Goal: Task Accomplishment & Management: Complete application form

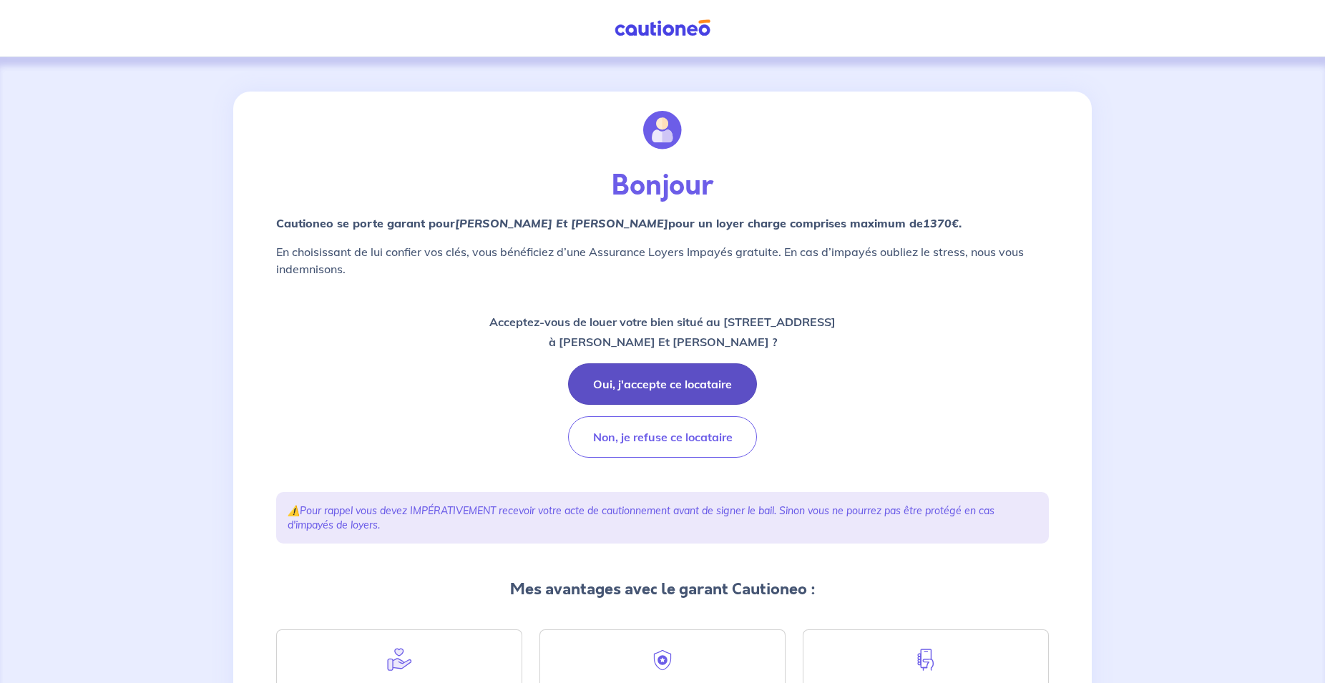
click at [619, 378] on button "Oui, j'accepte ce locataire" at bounding box center [662, 383] width 189 height 41
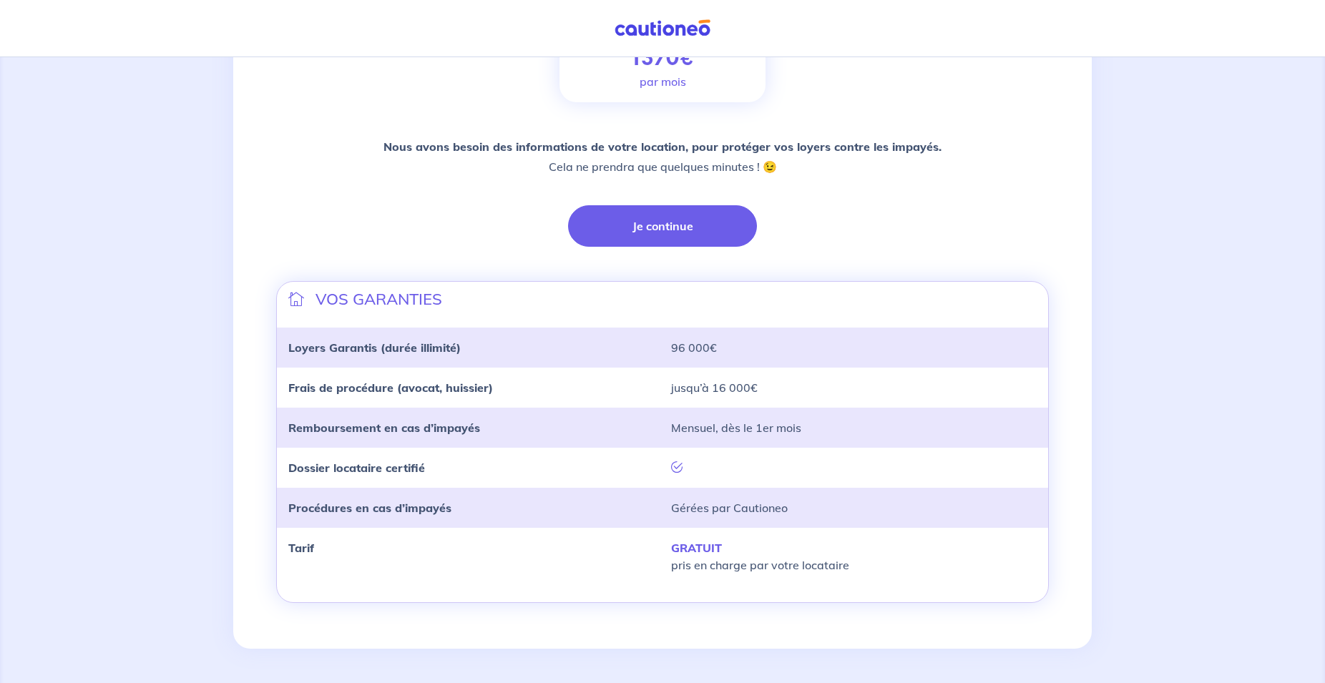
scroll to position [51, 0]
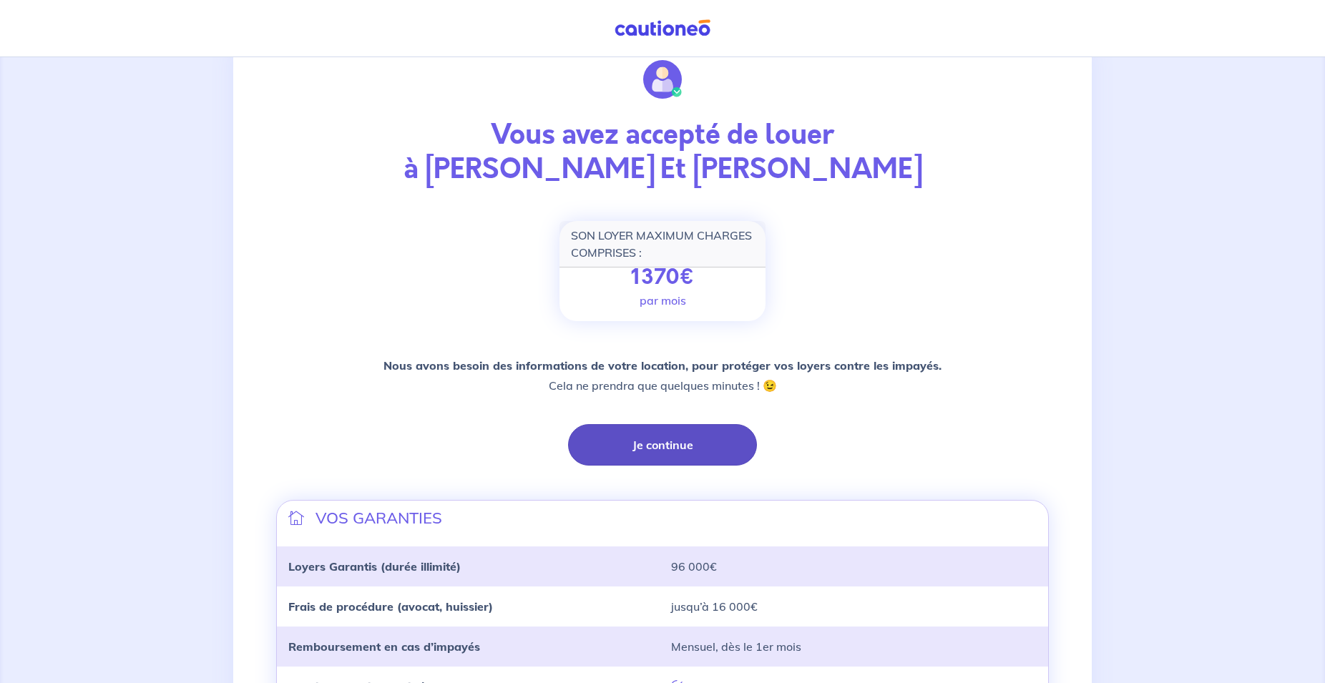
click at [620, 439] on button "Je continue" at bounding box center [662, 444] width 189 height 41
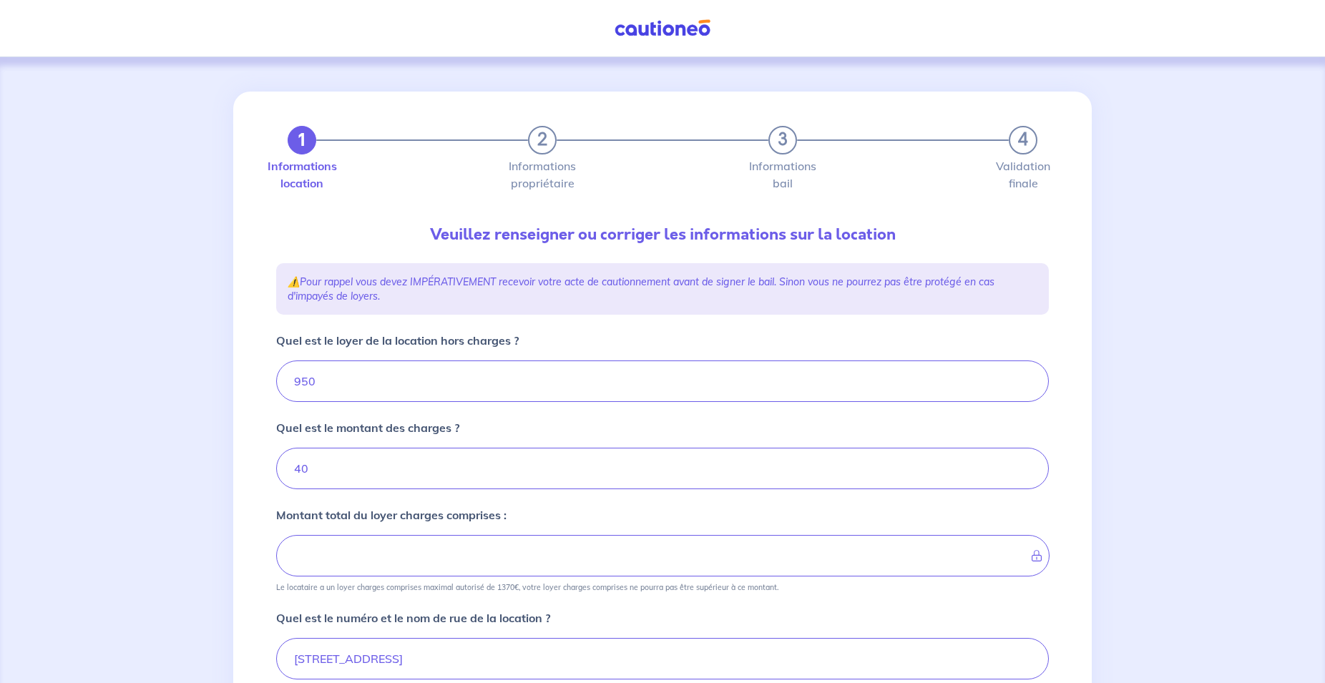
type input "990"
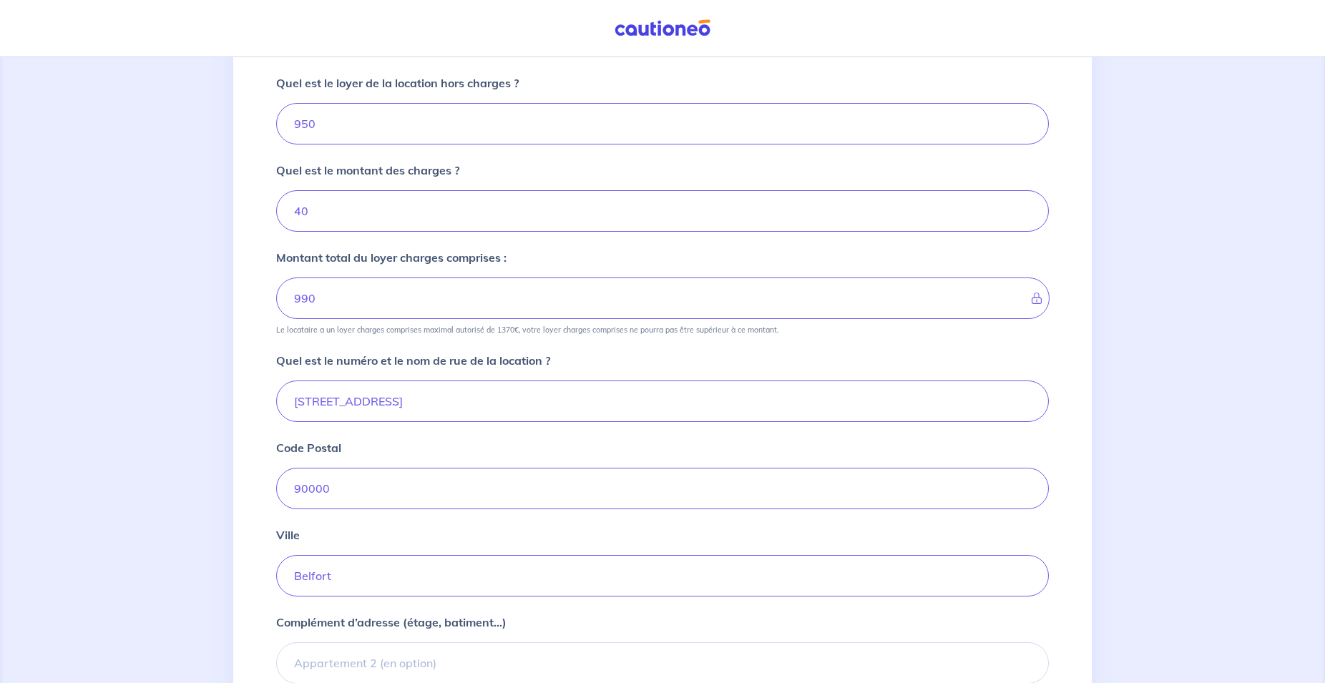
scroll to position [413, 0]
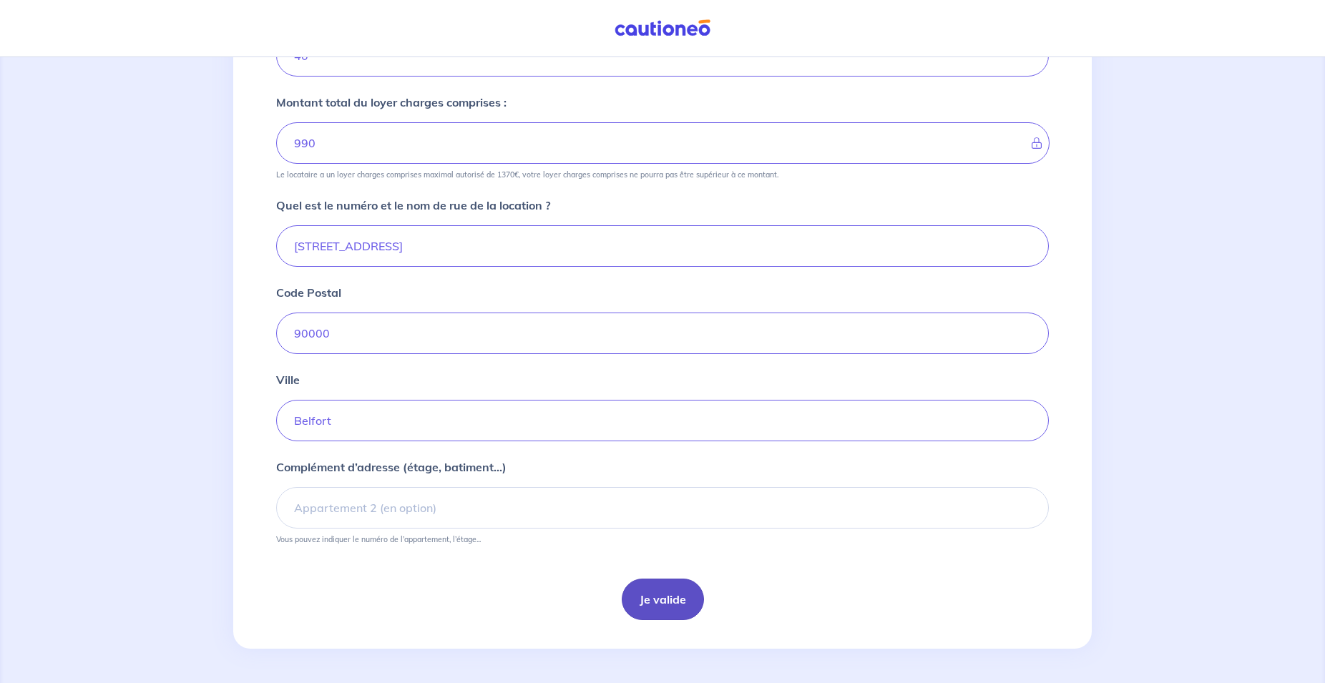
click at [641, 587] on button "Je valide" at bounding box center [663, 599] width 82 height 41
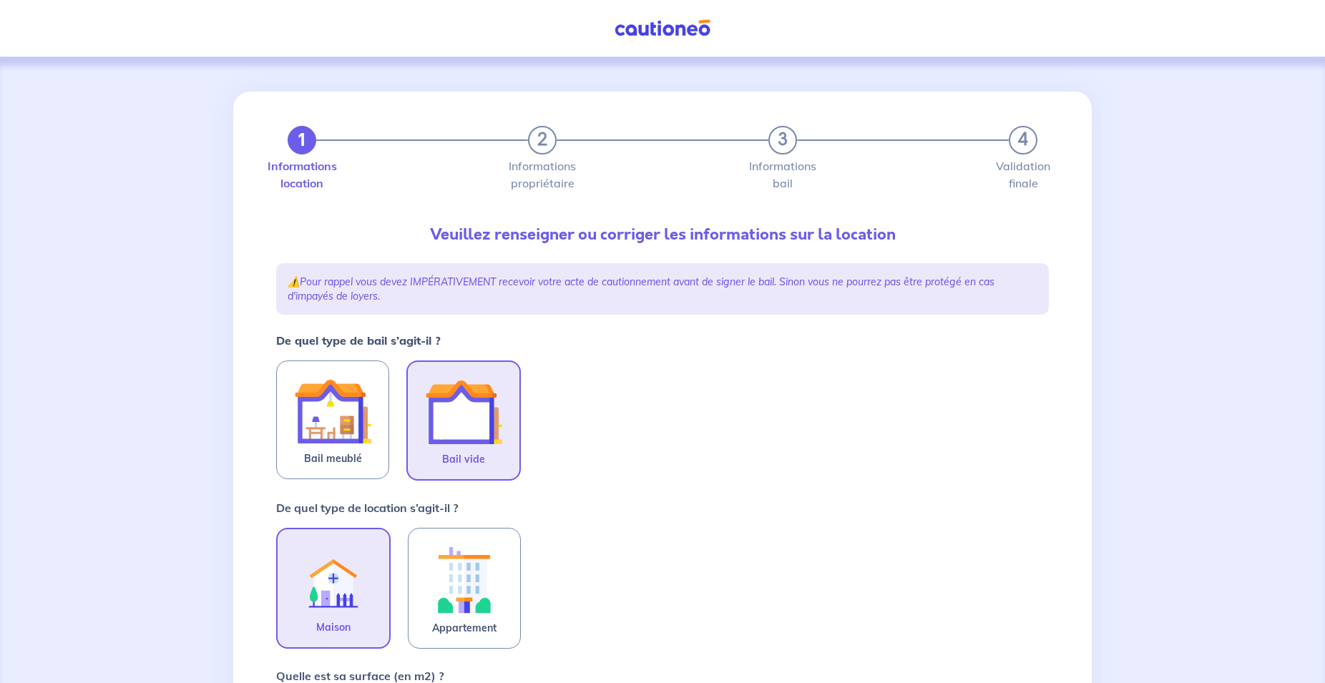
click at [451, 404] on img at bounding box center [463, 411] width 77 height 77
click at [0, 0] on input "Bail vide" at bounding box center [0, 0] width 0 height 0
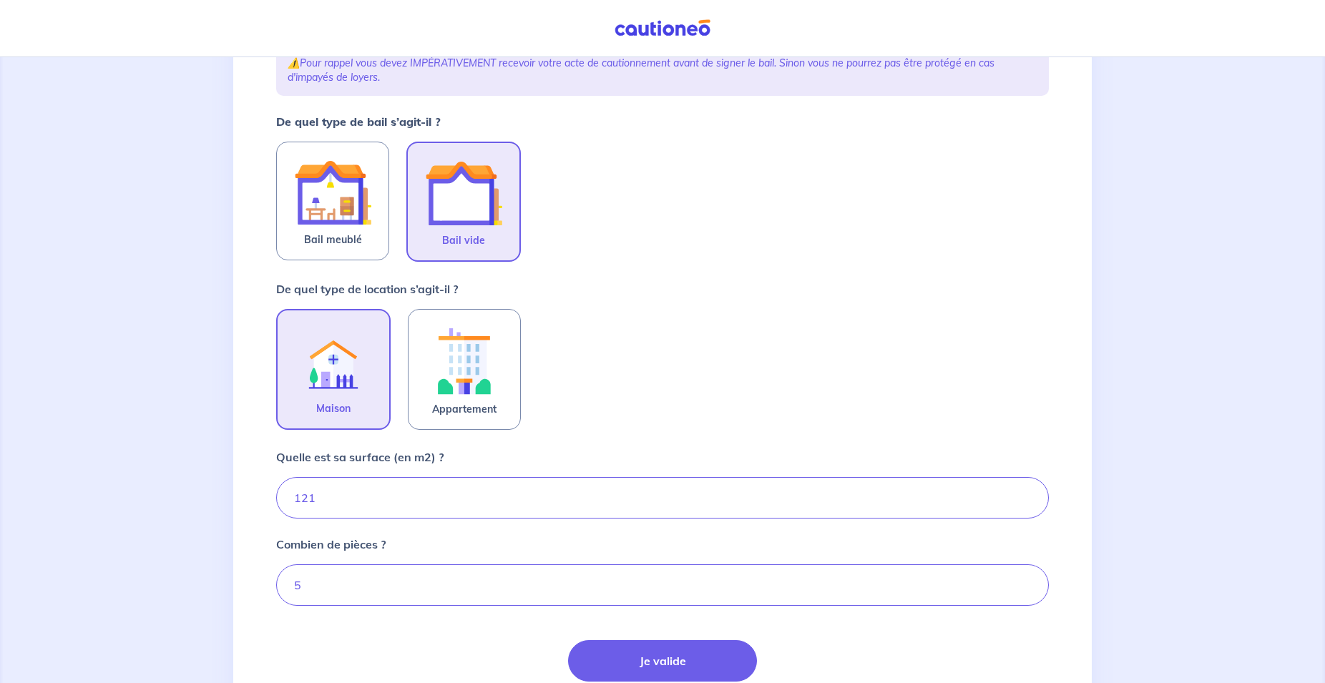
scroll to position [333, 0]
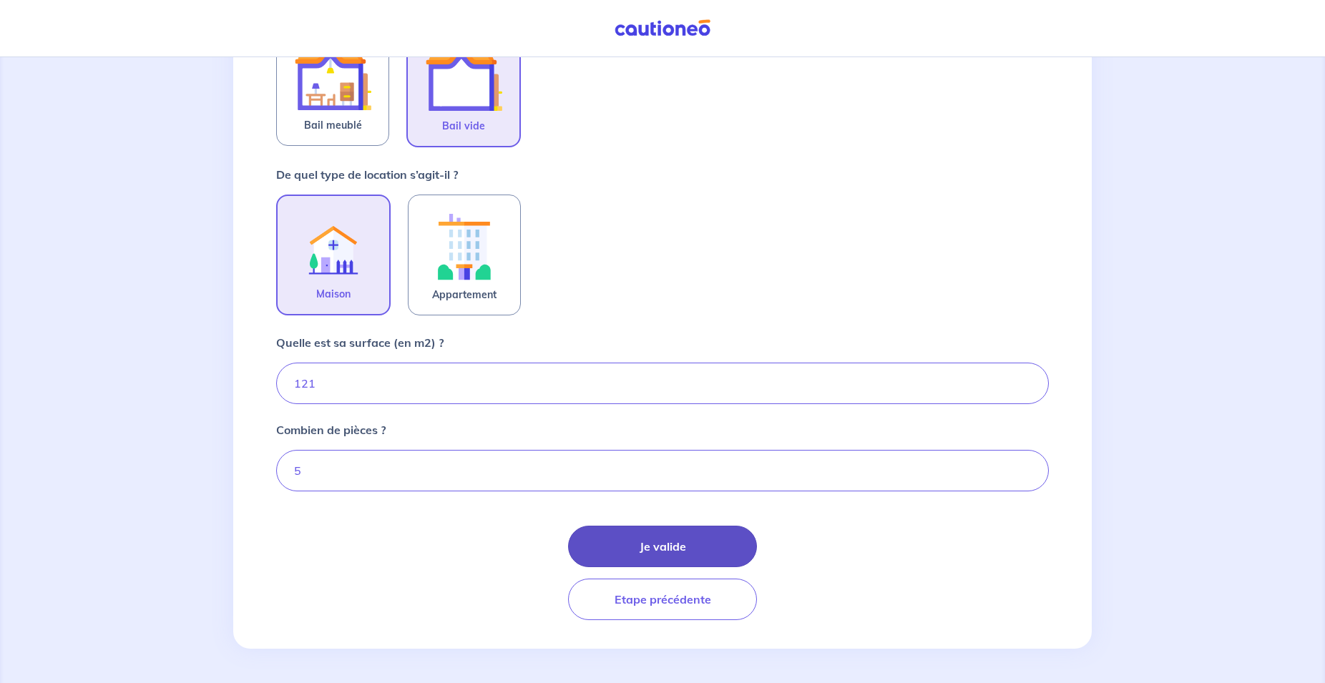
click at [664, 554] on button "Je valide" at bounding box center [662, 546] width 189 height 41
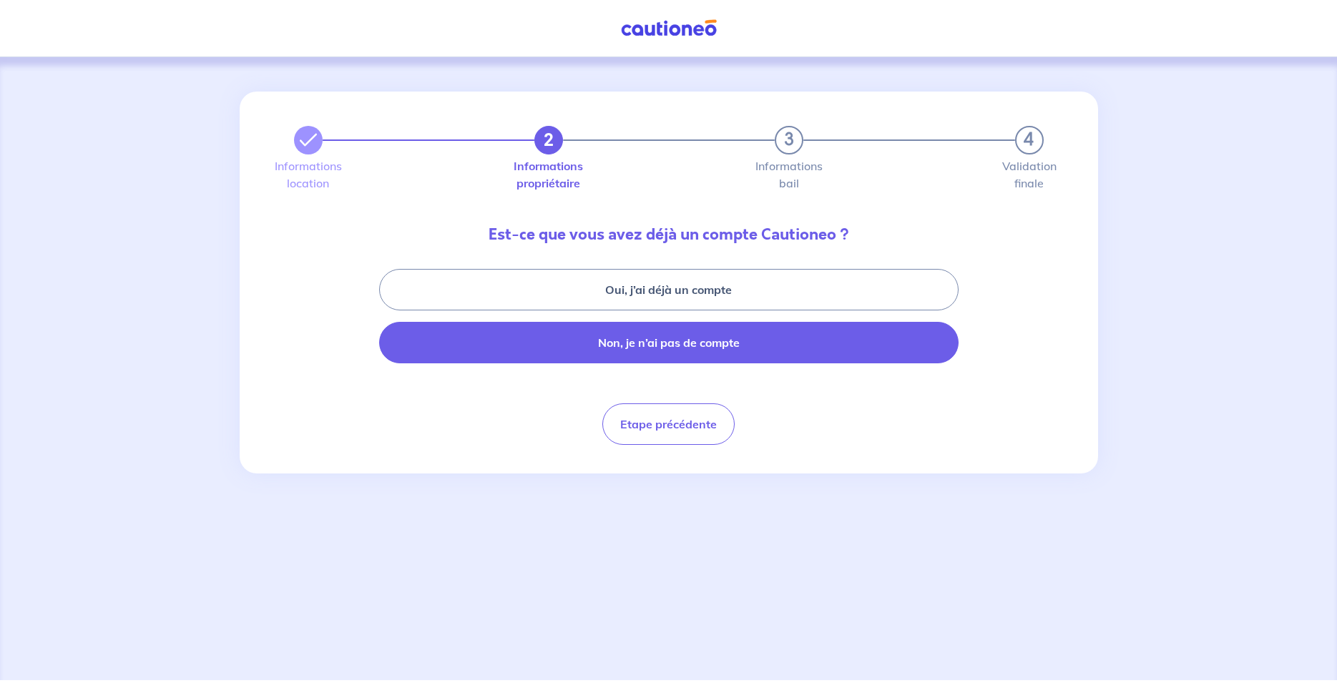
click at [596, 345] on button "Non, je n’ai pas de compte" at bounding box center [669, 342] width 580 height 41
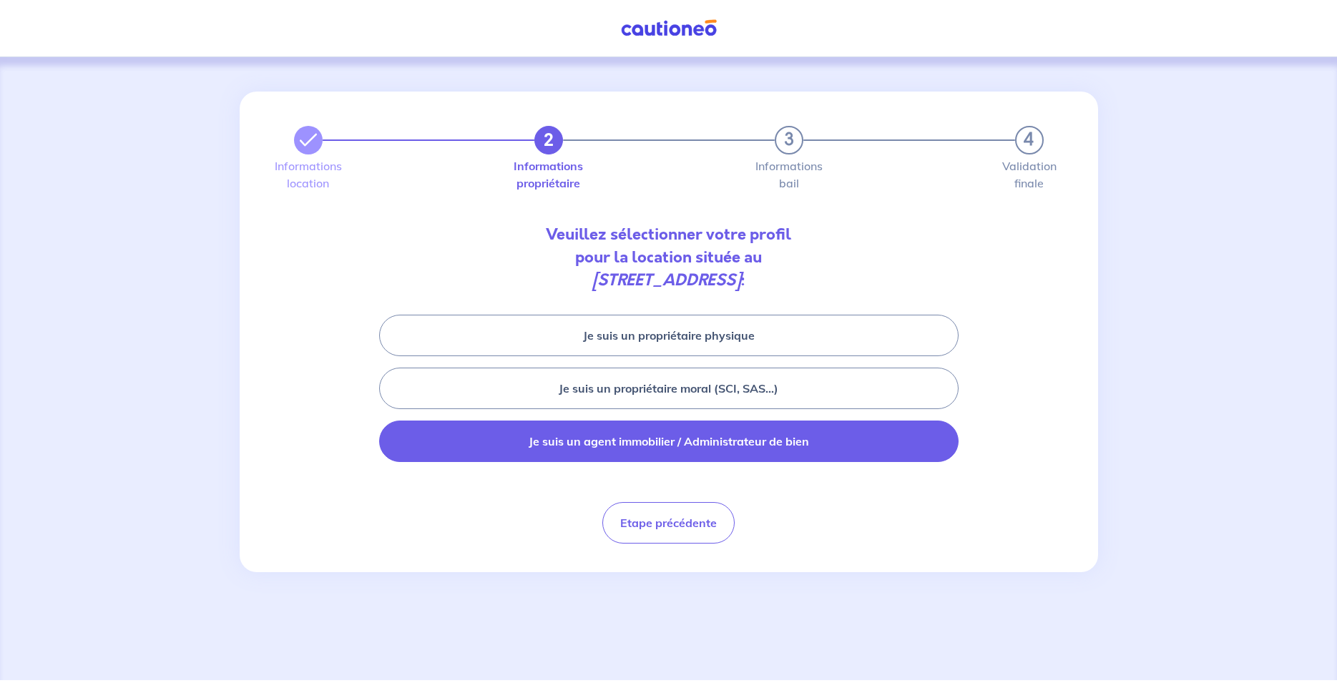
click at [560, 445] on button "Je suis un agent immobilier / Administrateur de bien" at bounding box center [669, 441] width 580 height 41
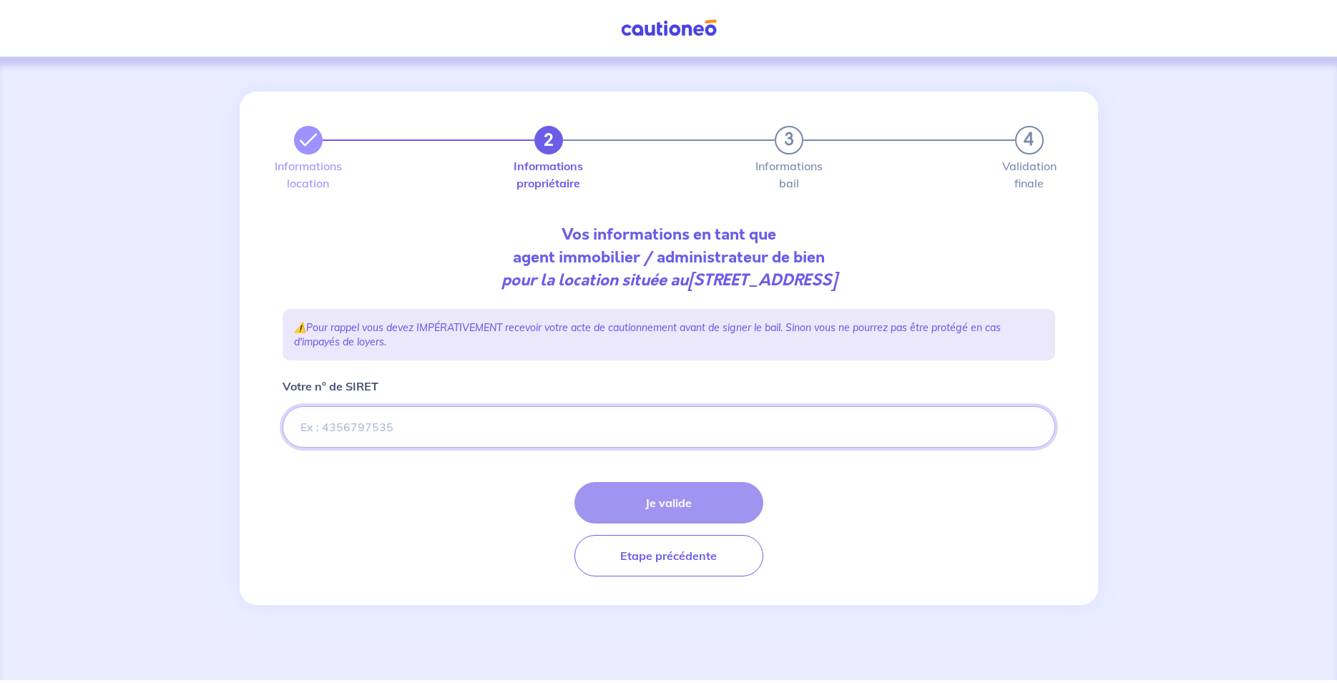
click at [560, 445] on input "Votre n° de SIRET" at bounding box center [669, 426] width 773 height 41
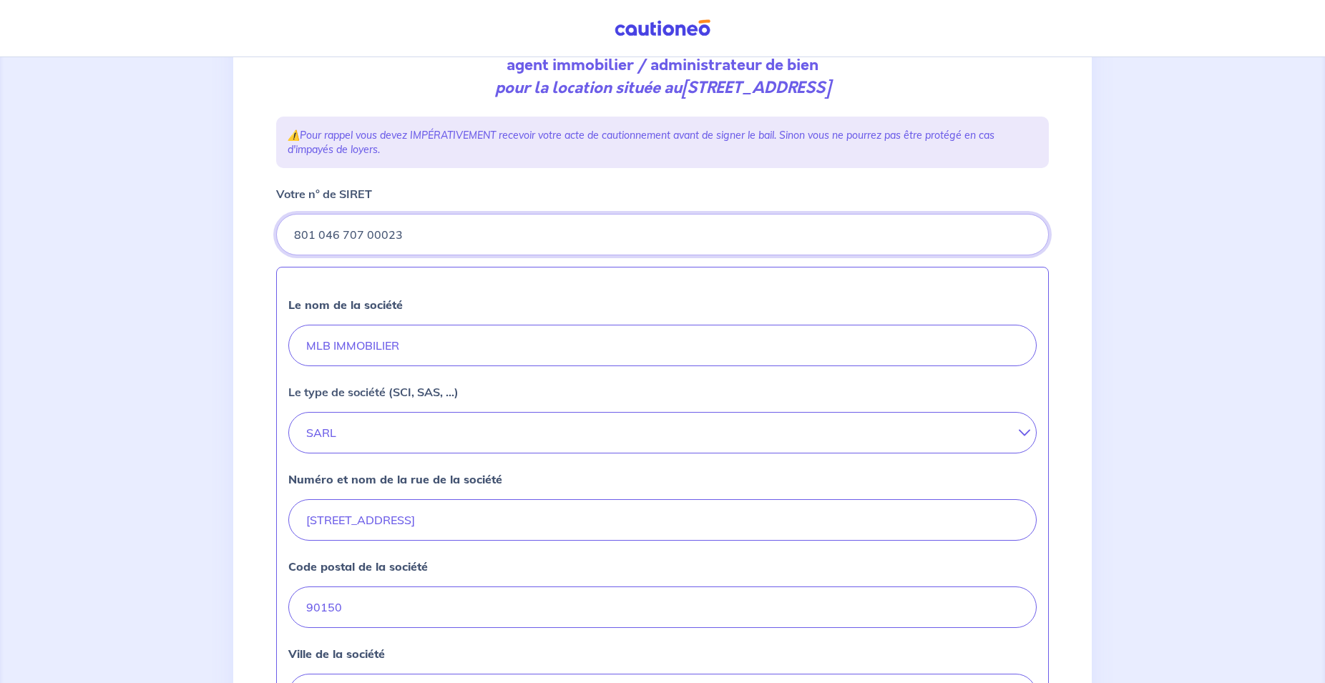
scroll to position [219, 0]
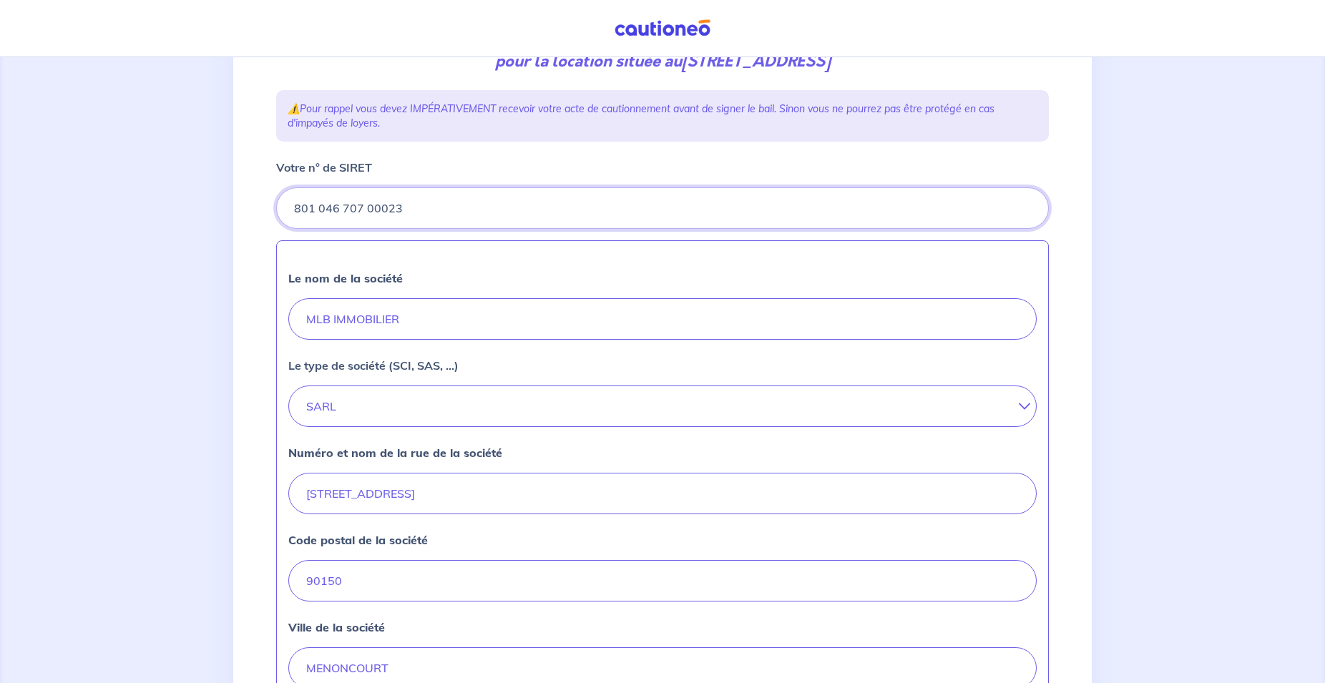
type input "801 046 707 00023"
click at [316, 492] on input "[STREET_ADDRESS]" at bounding box center [662, 493] width 748 height 41
type input "[STREET_ADDRESS]"
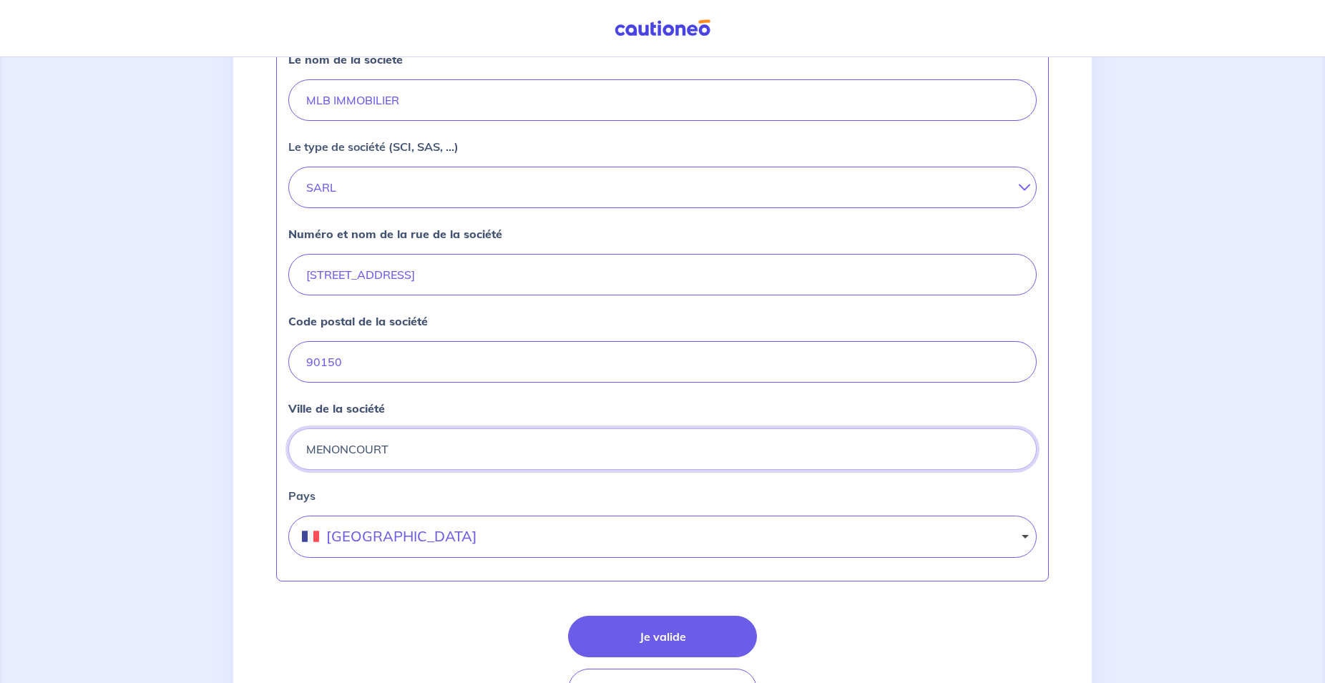
click at [432, 449] on input "MENONCOURT" at bounding box center [662, 449] width 748 height 41
type input "MENONCOURT - LES ERRUES"
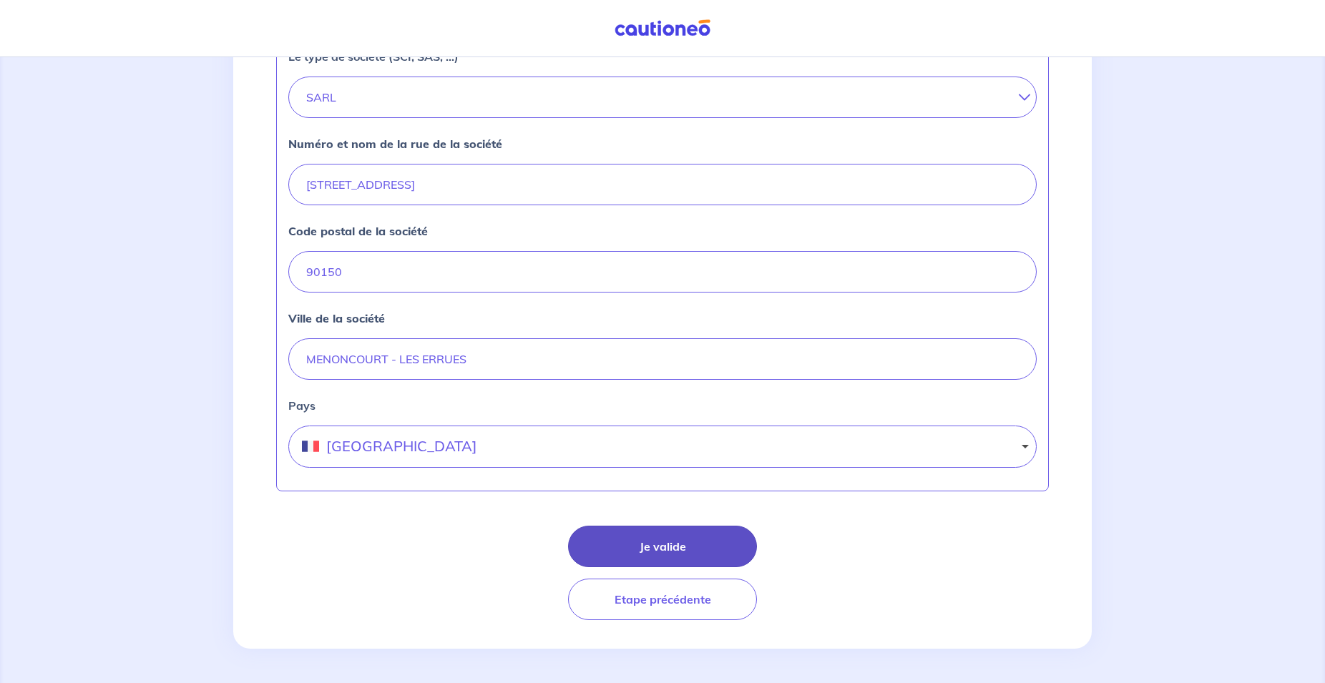
click at [670, 544] on button "Je valide" at bounding box center [662, 546] width 189 height 41
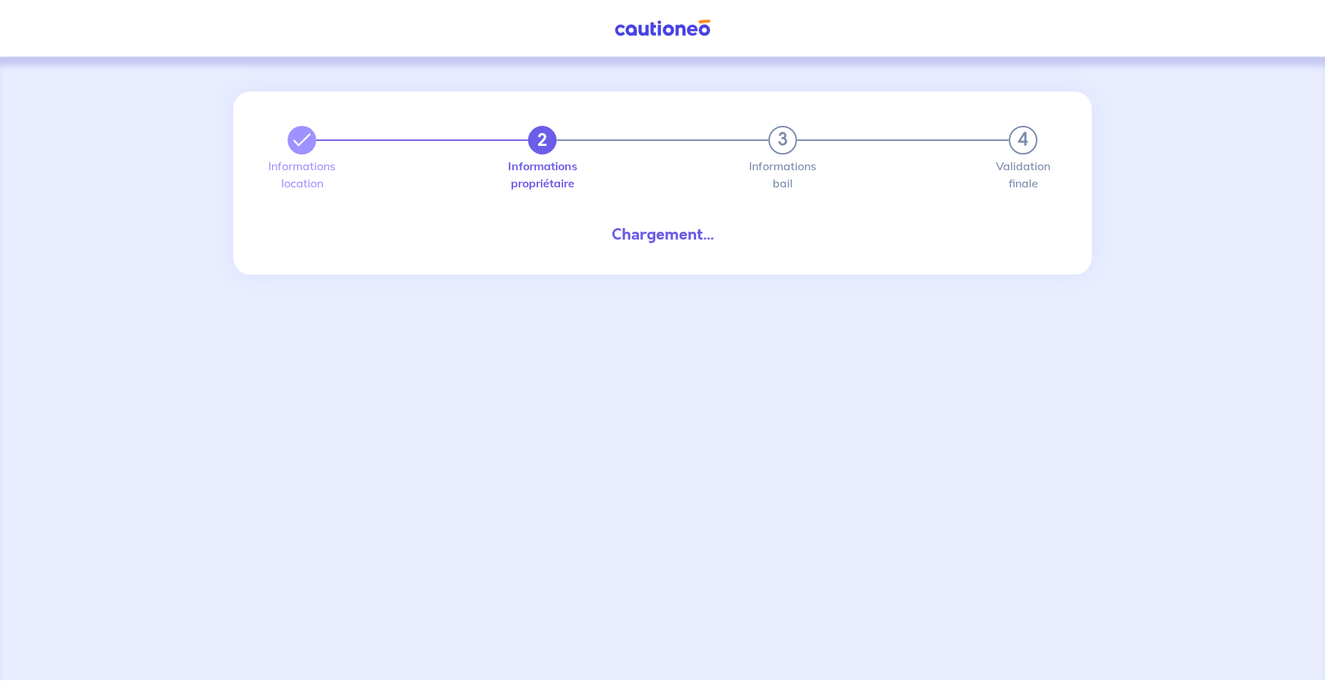
select select "FR"
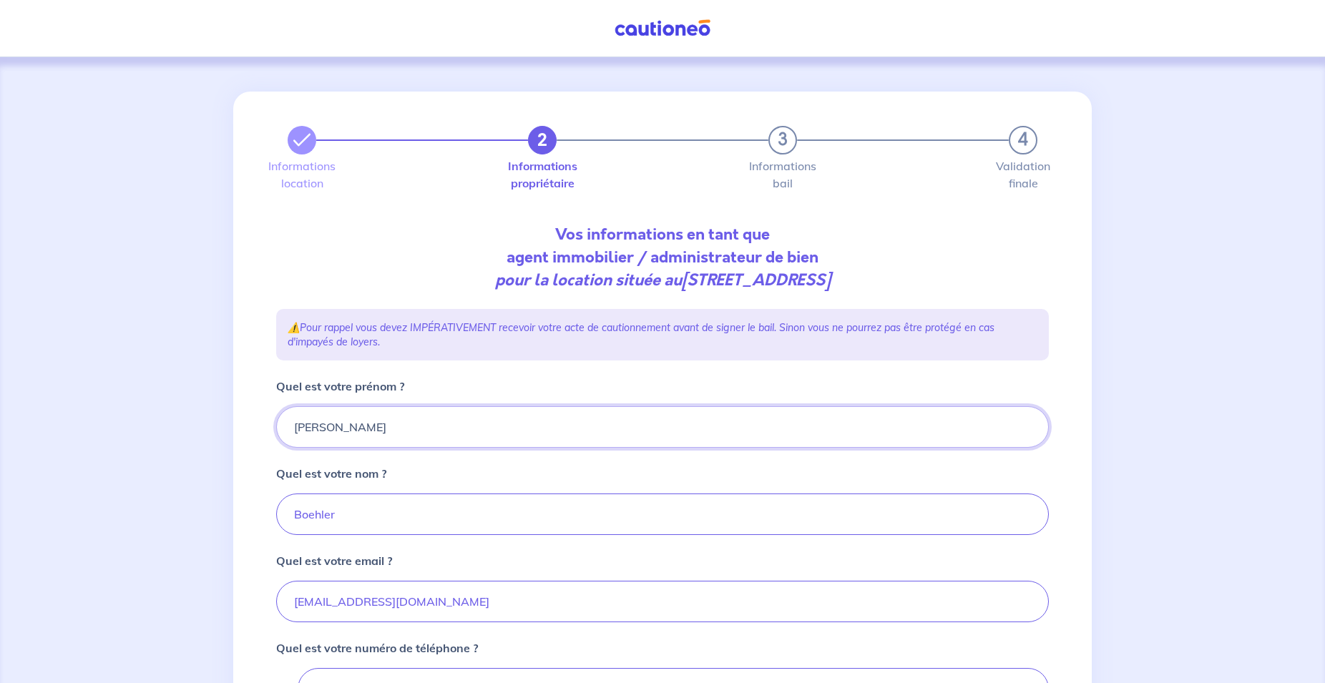
click at [328, 432] on input "[PERSON_NAME]" at bounding box center [662, 426] width 773 height 41
type input "[PERSON_NAME]"
click at [373, 528] on input "Boehler" at bounding box center [662, 514] width 773 height 41
type input "BOEHLER"
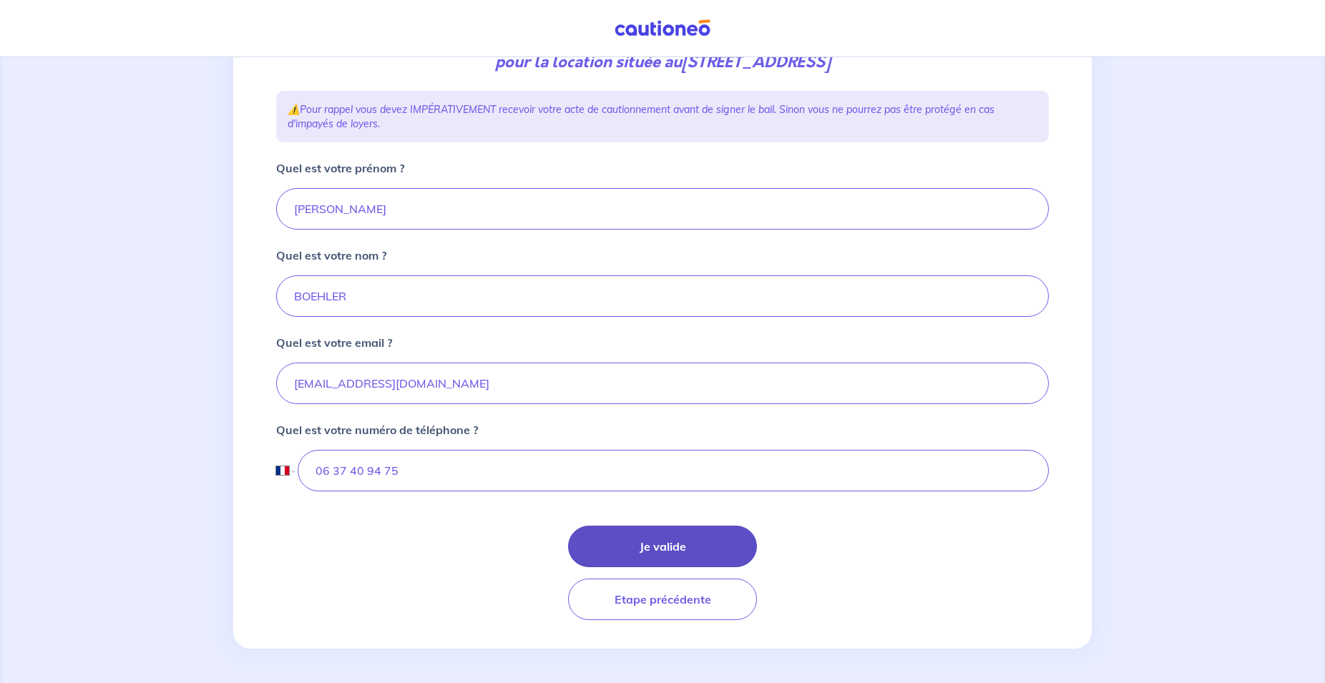
click at [605, 534] on button "Je valide" at bounding box center [662, 546] width 189 height 41
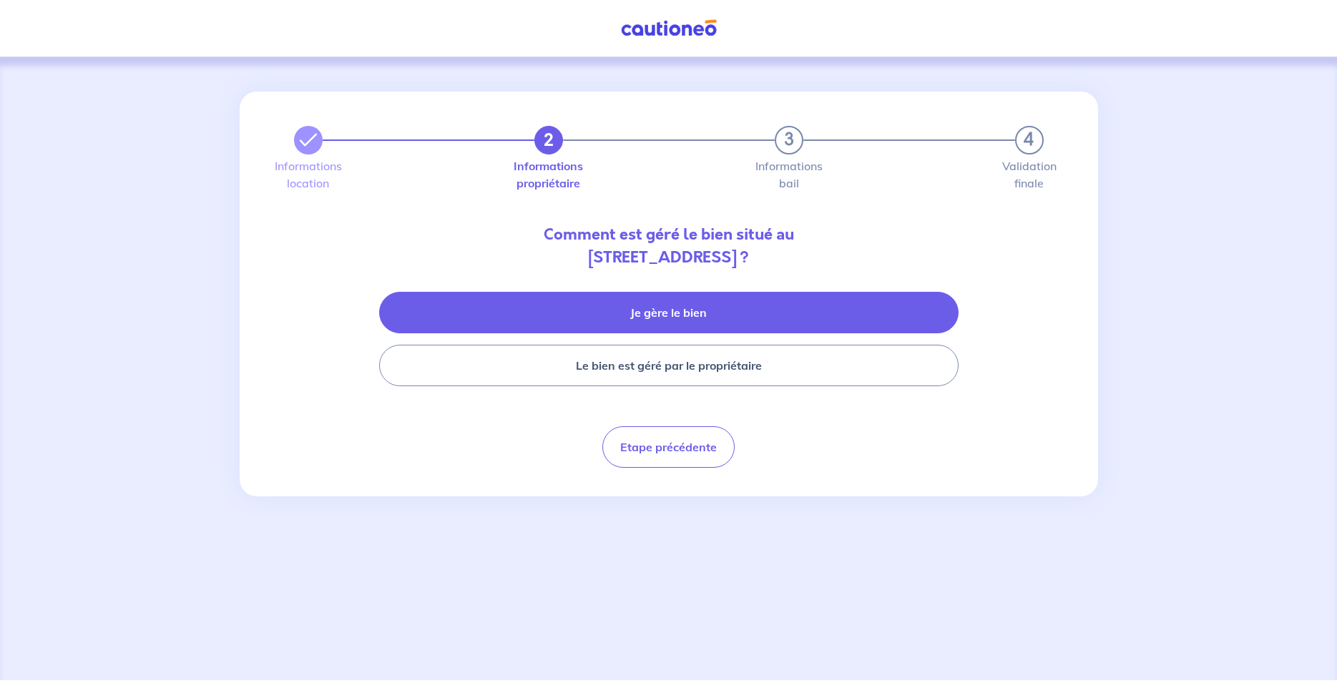
click at [603, 324] on button "Je gère le bien" at bounding box center [669, 312] width 580 height 41
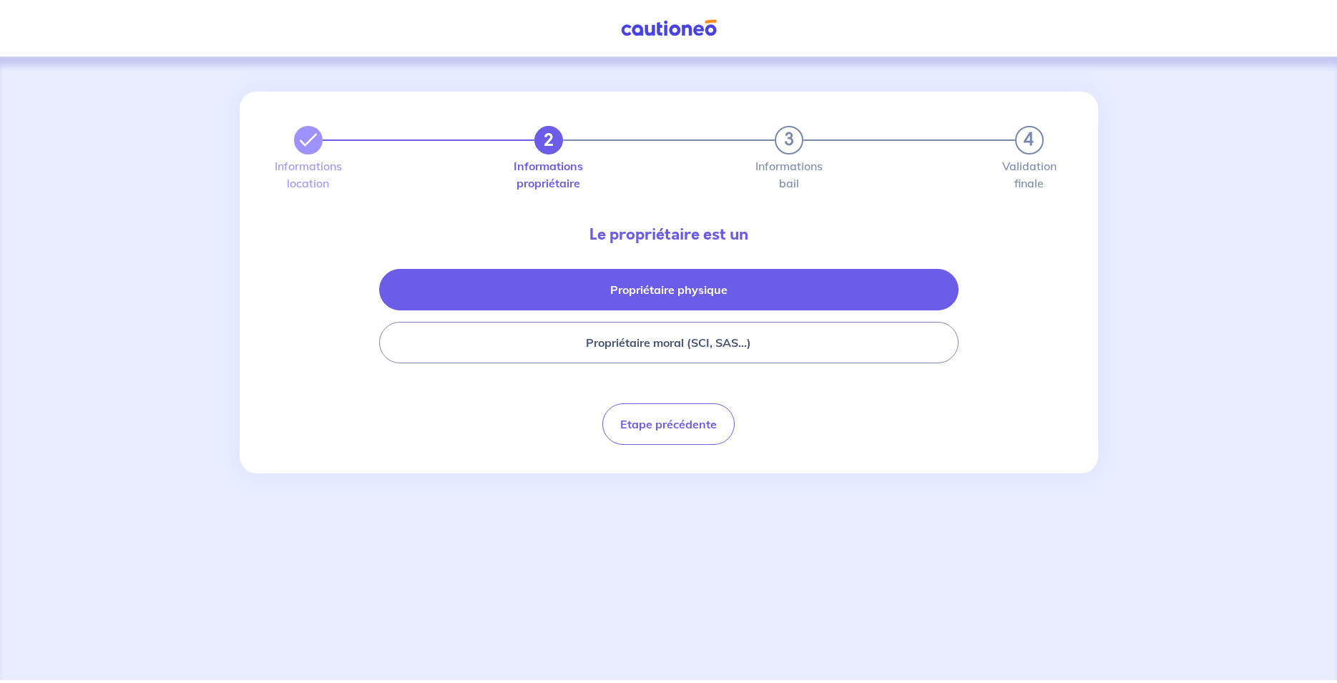
click at [559, 295] on button "Propriétaire physique" at bounding box center [669, 289] width 580 height 41
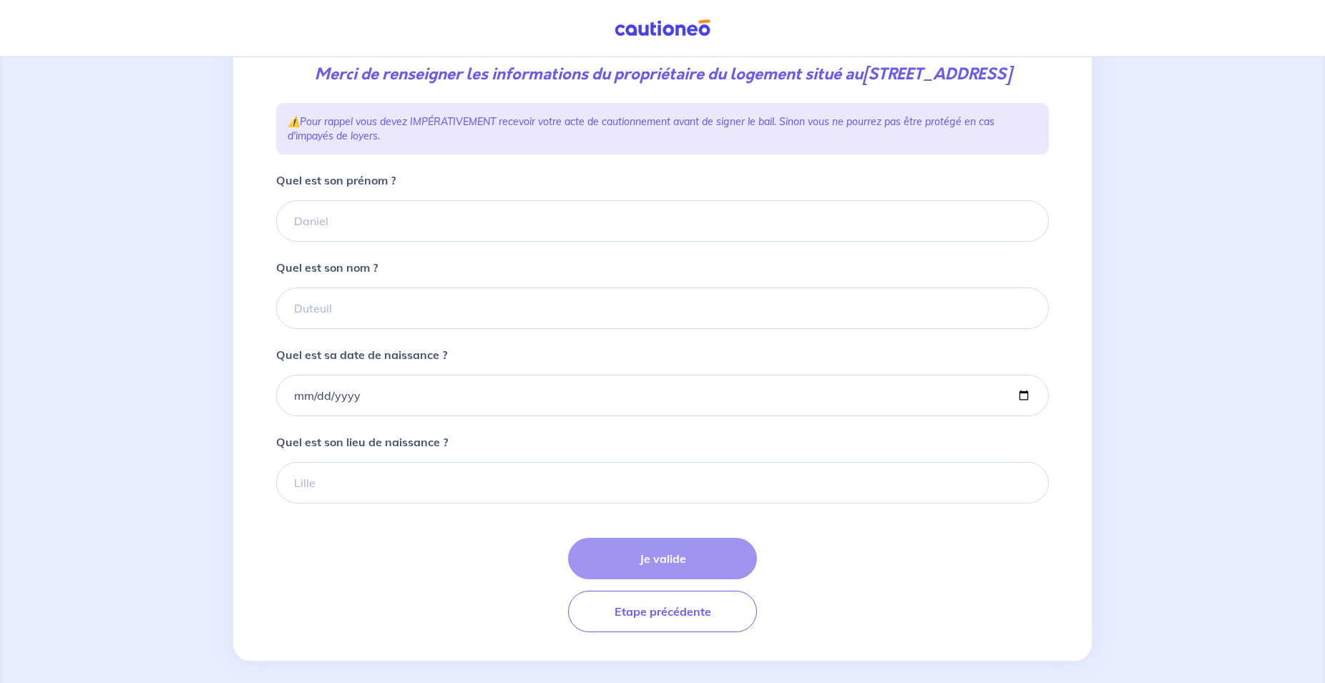
scroll to position [219, 0]
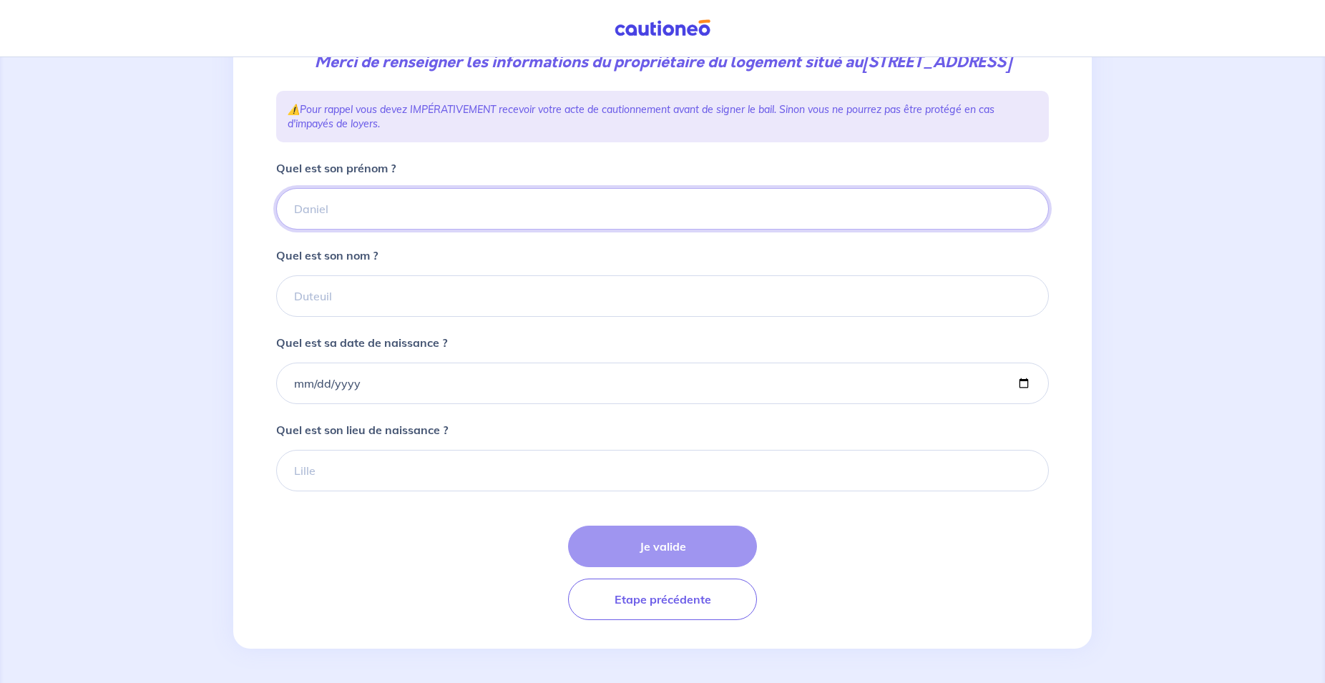
click at [568, 220] on input "Quel est son prénom ?" at bounding box center [662, 208] width 773 height 41
type input "[PERSON_NAME]"
click at [497, 313] on input "Quel est son nom ?" at bounding box center [662, 295] width 773 height 41
type input "LIEVAUX"
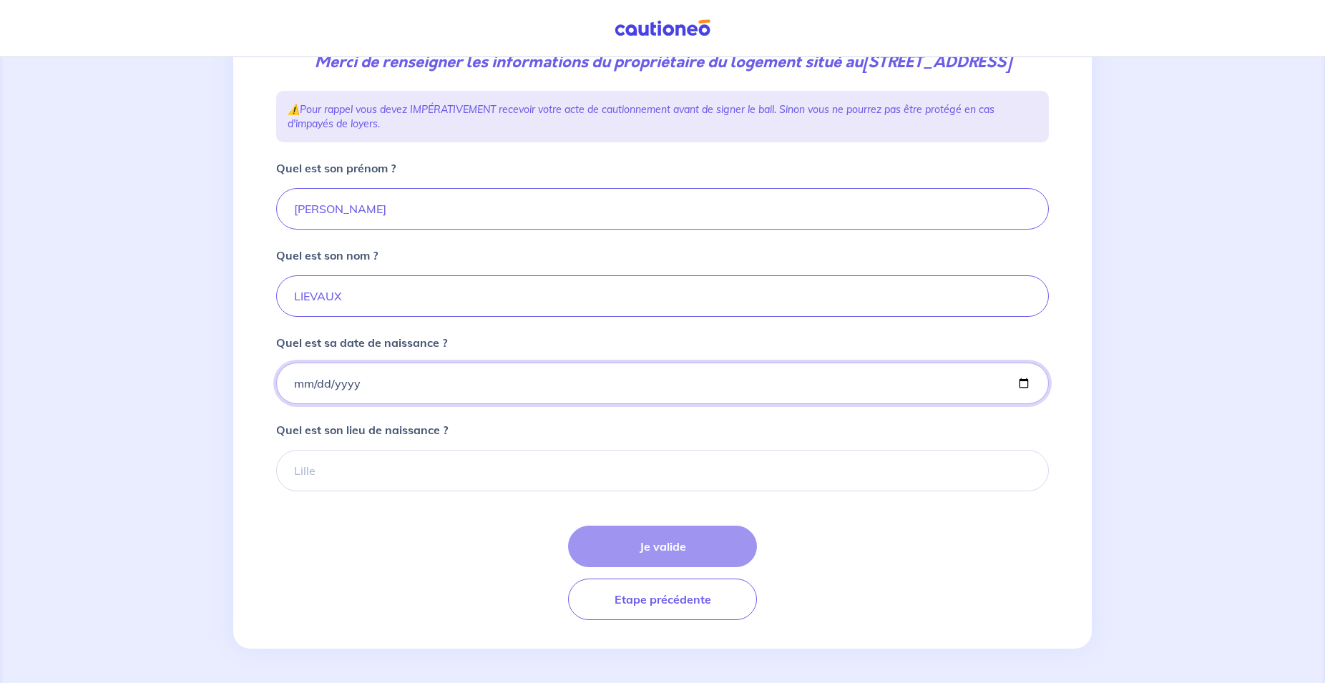
click at [483, 389] on input "Quel est sa date de naissance ?" at bounding box center [662, 383] width 773 height 41
click at [440, 402] on input "Quel est sa date de naissance ?" at bounding box center [662, 383] width 773 height 41
click at [331, 396] on input "Quel est sa date de naissance ?" at bounding box center [662, 383] width 773 height 41
click at [391, 404] on input "Quel est sa date de naissance ?" at bounding box center [662, 383] width 773 height 41
click at [1017, 399] on input "Quel est sa date de naissance ?" at bounding box center [662, 383] width 773 height 41
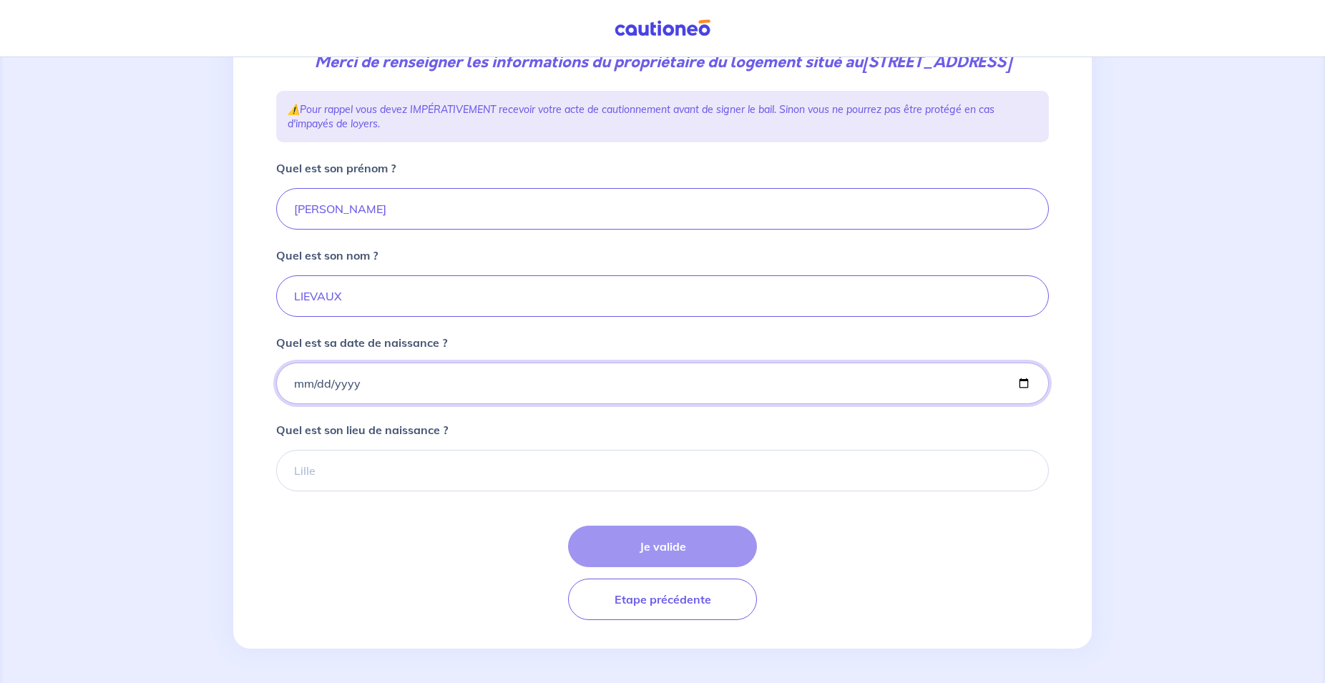
click at [305, 400] on input "Quel est sa date de naissance ?" at bounding box center [662, 383] width 773 height 41
click at [299, 396] on input "Quel est sa date de naissance ?" at bounding box center [662, 383] width 773 height 41
click at [304, 395] on input "Quel est sa date de naissance ?" at bounding box center [662, 383] width 773 height 41
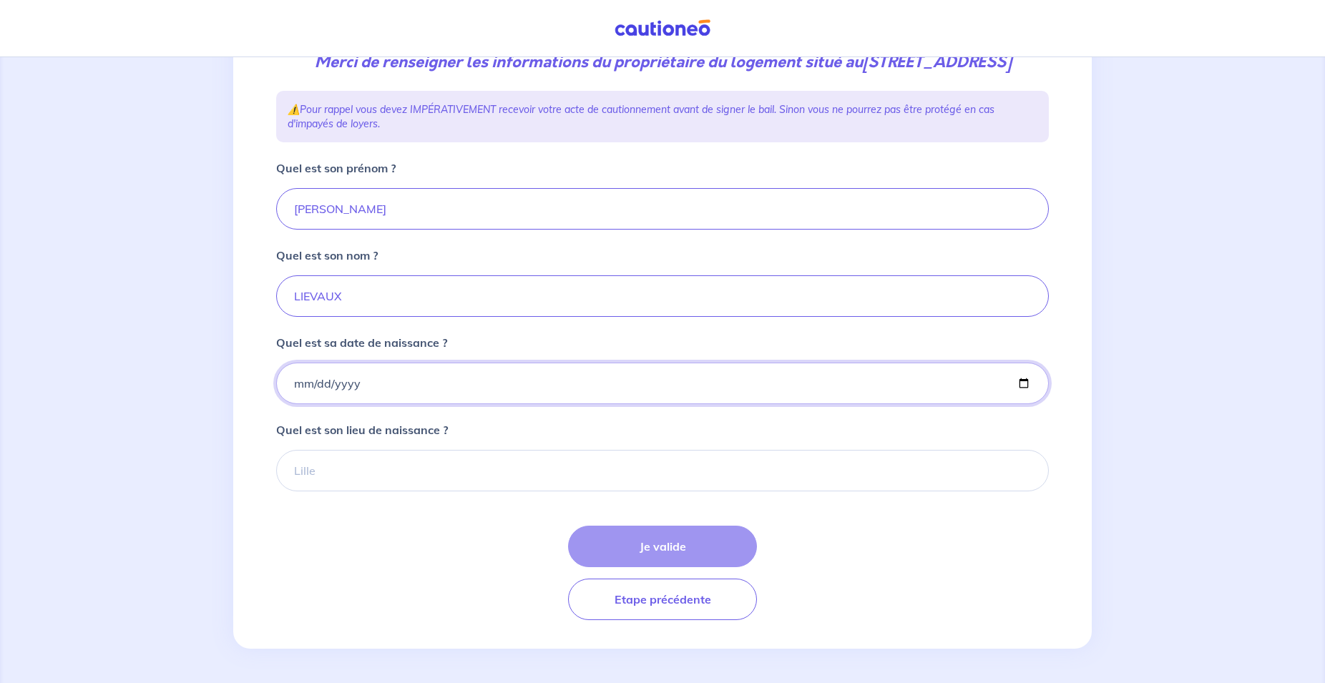
click at [1016, 399] on input "Quel est sa date de naissance ?" at bounding box center [662, 383] width 773 height 41
click at [298, 394] on input "Quel est sa date de naissance ?" at bounding box center [662, 383] width 773 height 41
click at [1018, 396] on input "Quel est sa date de naissance ?" at bounding box center [662, 383] width 773 height 41
click at [297, 400] on input "Quel est sa date de naissance ?" at bounding box center [662, 383] width 773 height 41
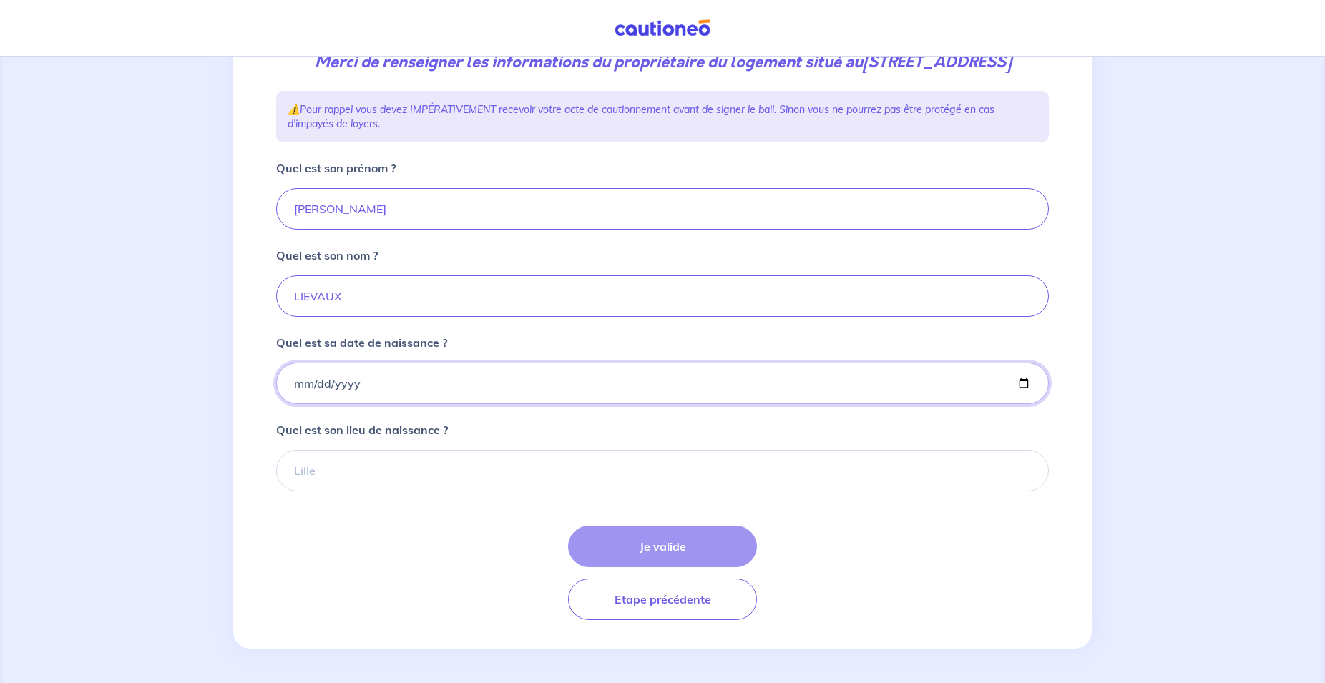
click at [297, 400] on input "Quel est sa date de naissance ?" at bounding box center [662, 383] width 773 height 41
click at [1012, 394] on input "Quel est sa date de naissance ?" at bounding box center [662, 383] width 773 height 41
click at [1020, 396] on input "Quel est sa date de naissance ?" at bounding box center [662, 383] width 773 height 41
click at [324, 398] on input "[DATE]" at bounding box center [662, 383] width 773 height 41
click at [1015, 393] on input "[DATE]" at bounding box center [662, 383] width 773 height 41
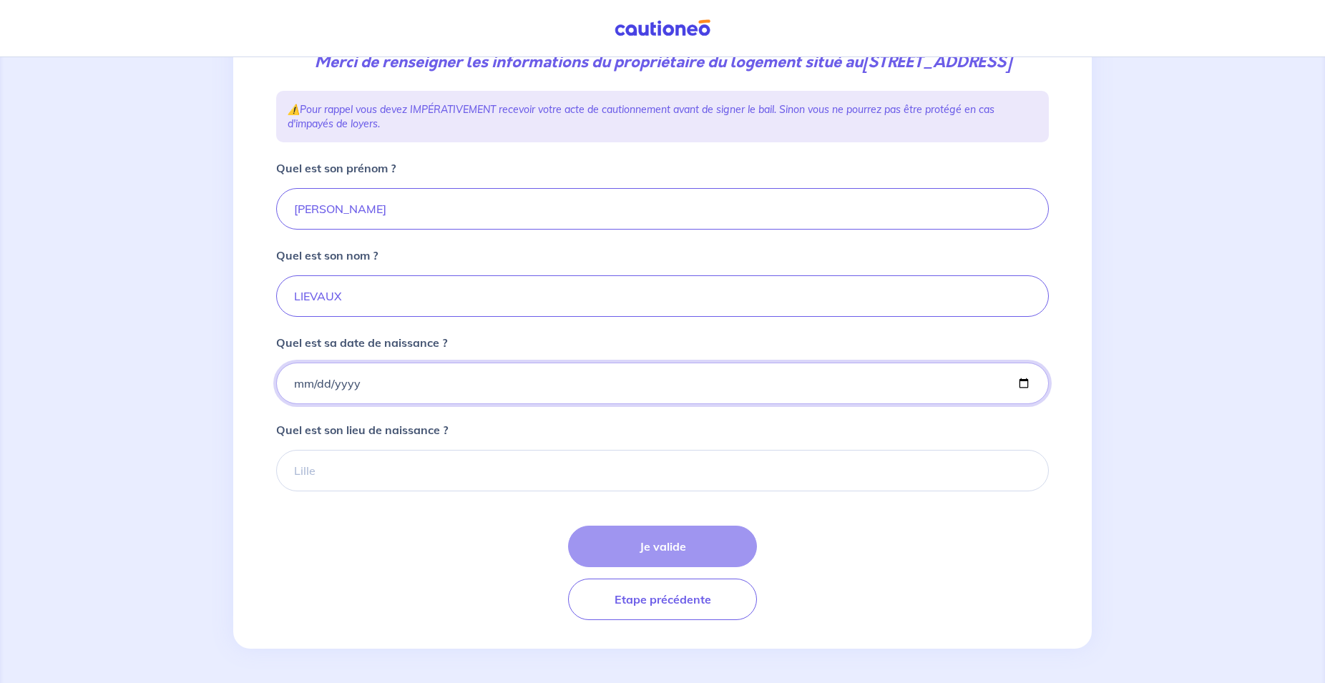
type input "[DATE]"
click at [121, 386] on div "2 3 4 Informations location Informations propriétaire Informations bail Validat…" at bounding box center [662, 266] width 1325 height 833
click at [348, 492] on input "Quel est son lieu de naissance ?" at bounding box center [662, 470] width 773 height 41
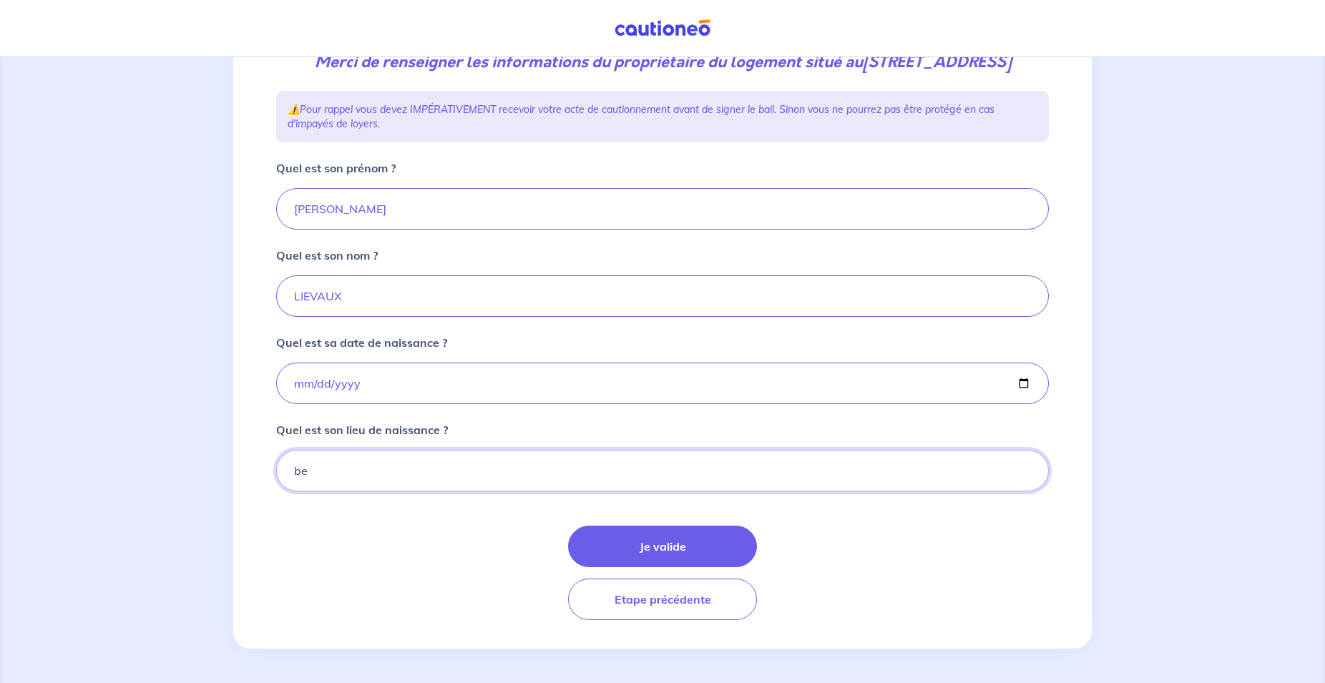
type input "b"
type input "BELFORT"
click at [596, 552] on button "Je valide" at bounding box center [662, 546] width 189 height 41
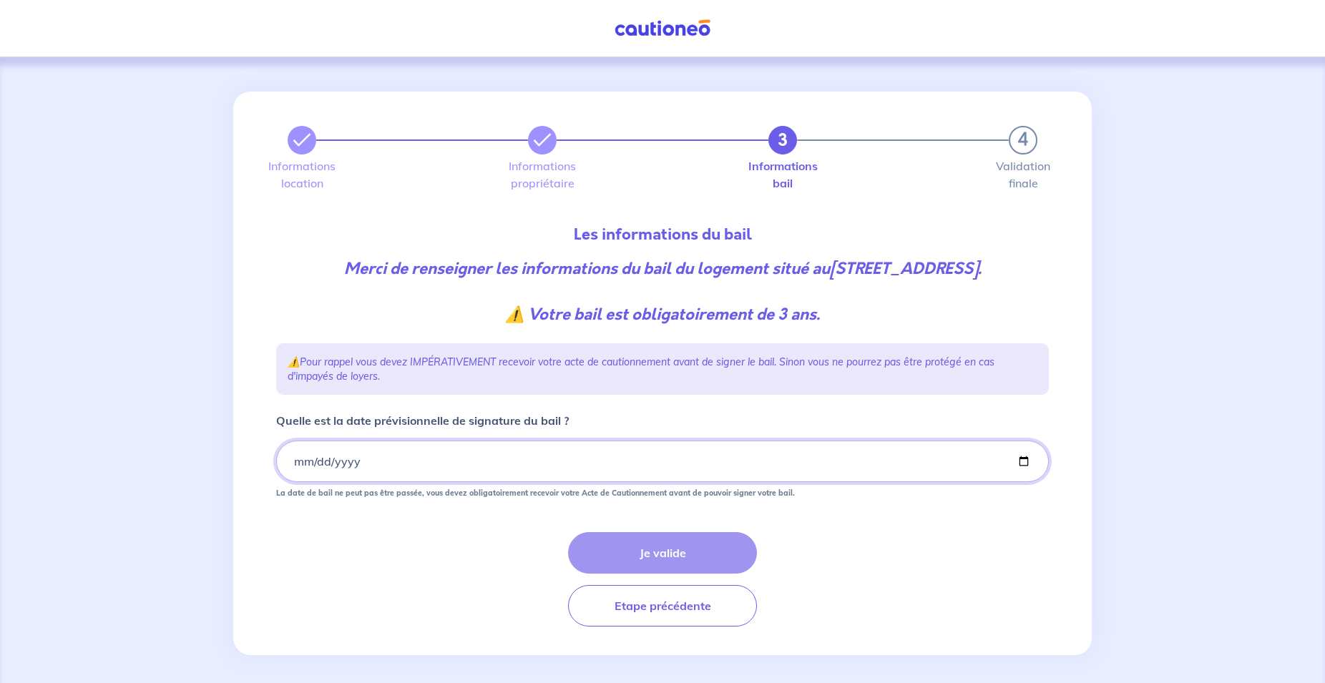
click at [1024, 480] on input "Quelle est la date prévisionnelle de signature du bail ?" at bounding box center [662, 461] width 773 height 41
type input "[DATE]"
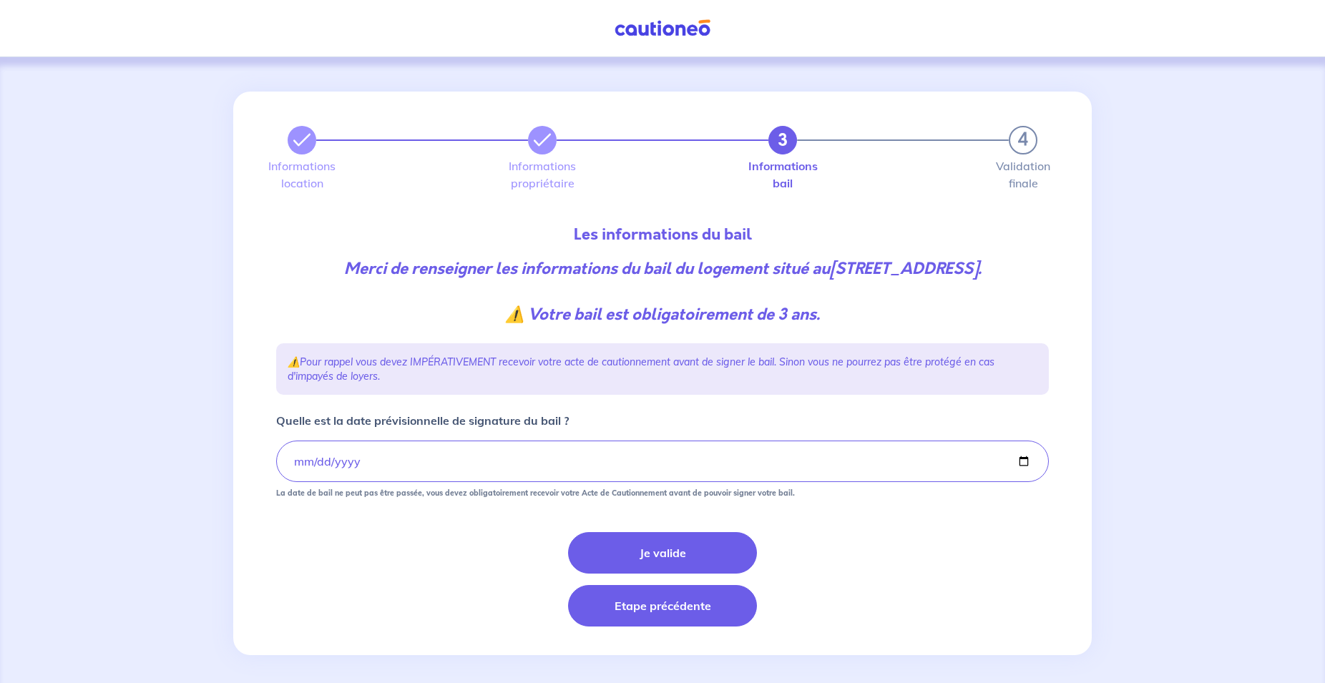
click at [597, 622] on button "Etape précédente" at bounding box center [662, 605] width 189 height 41
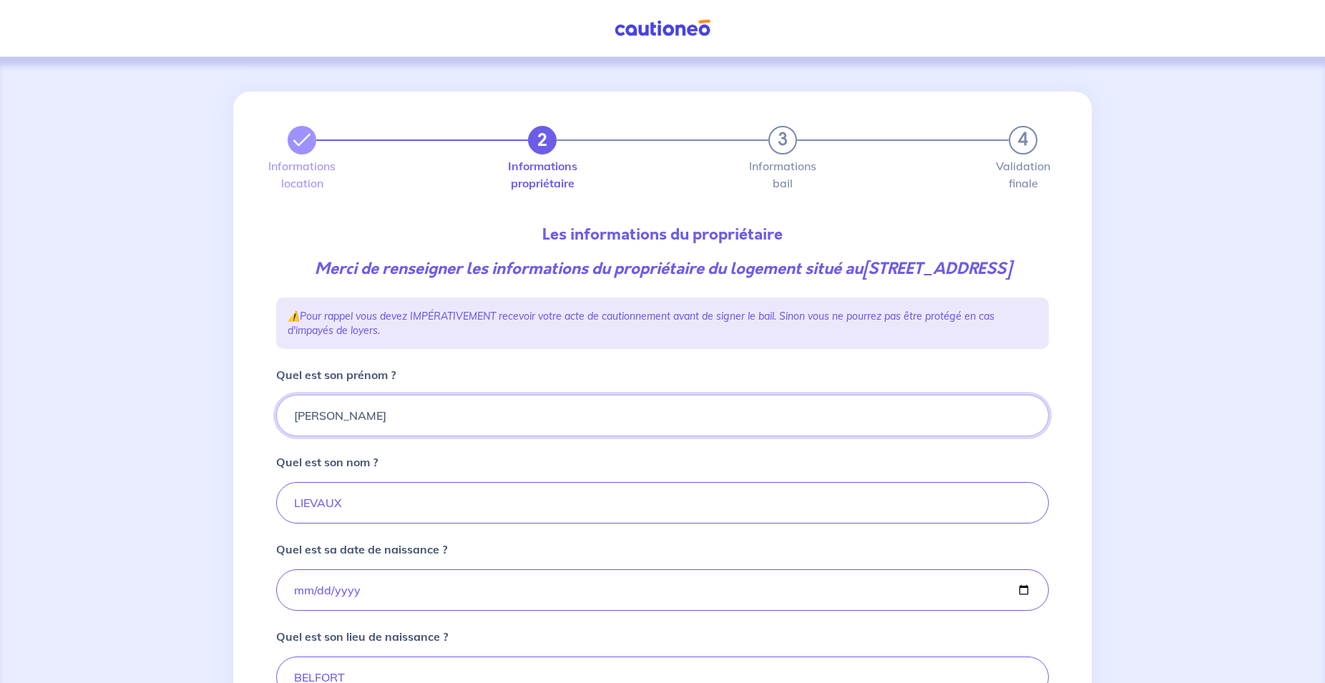
click at [418, 436] on input "[PERSON_NAME]" at bounding box center [662, 415] width 773 height 41
type input "[PERSON_NAME] ET [PERSON_NAME]"
click at [442, 516] on input "LIEVAUX" at bounding box center [662, 502] width 773 height 41
type input "[PERSON_NAME] et [PERSON_NAME] son épouse"
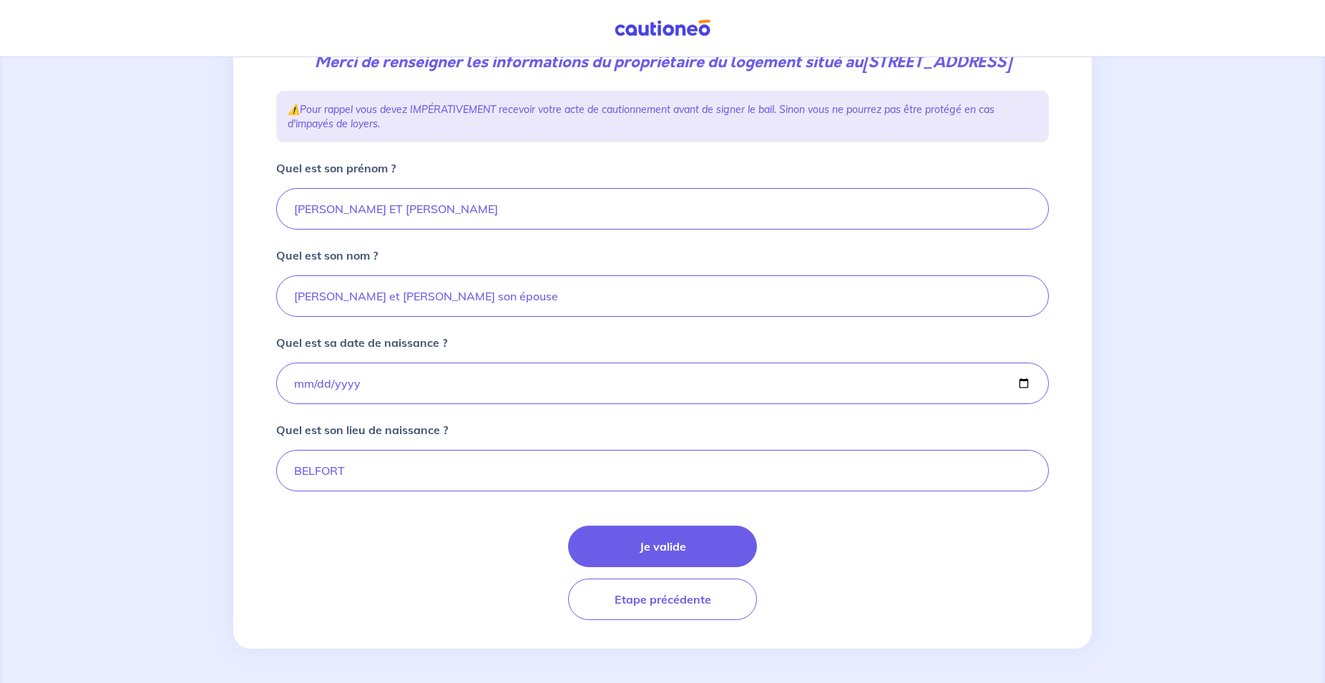
scroll to position [230, 0]
click at [424, 386] on input "[DATE]" at bounding box center [662, 383] width 773 height 41
click at [400, 381] on input "[DATE]" at bounding box center [662, 383] width 773 height 41
click at [383, 382] on input "[DATE]" at bounding box center [662, 383] width 773 height 41
click at [451, 383] on input "[DATE]" at bounding box center [662, 383] width 773 height 41
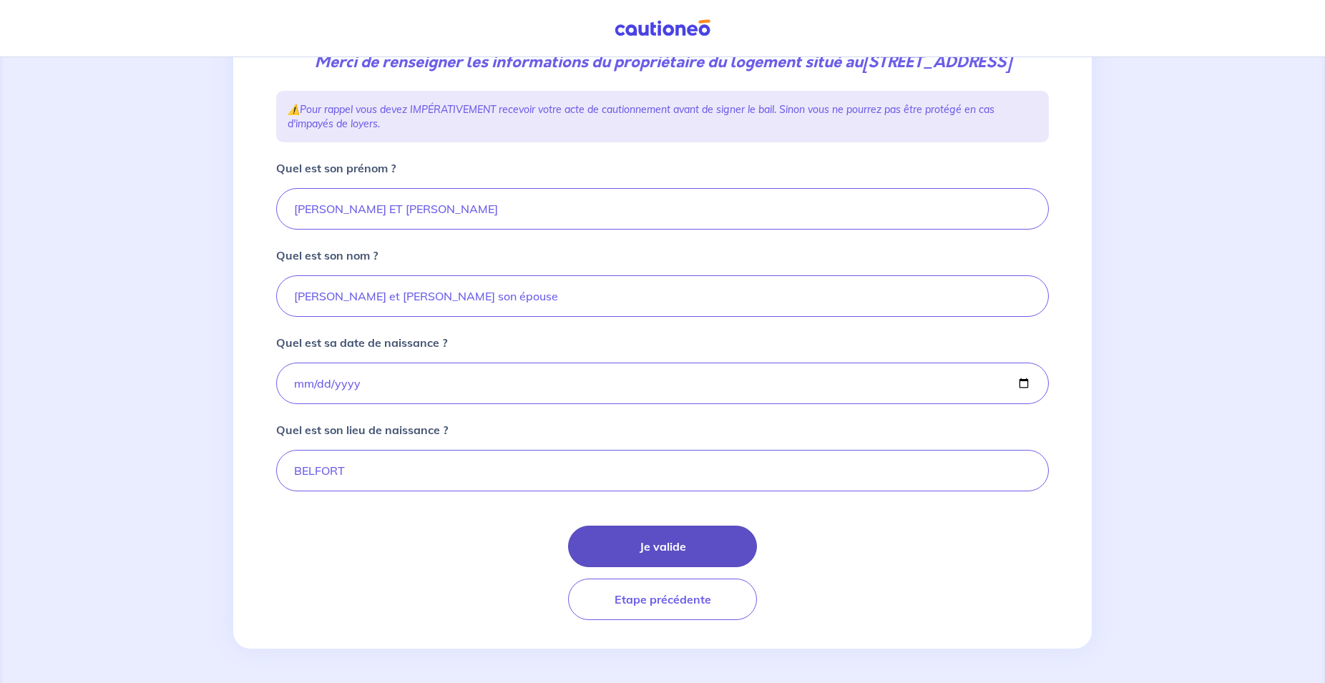
click at [656, 539] on button "Je valide" at bounding box center [662, 546] width 189 height 41
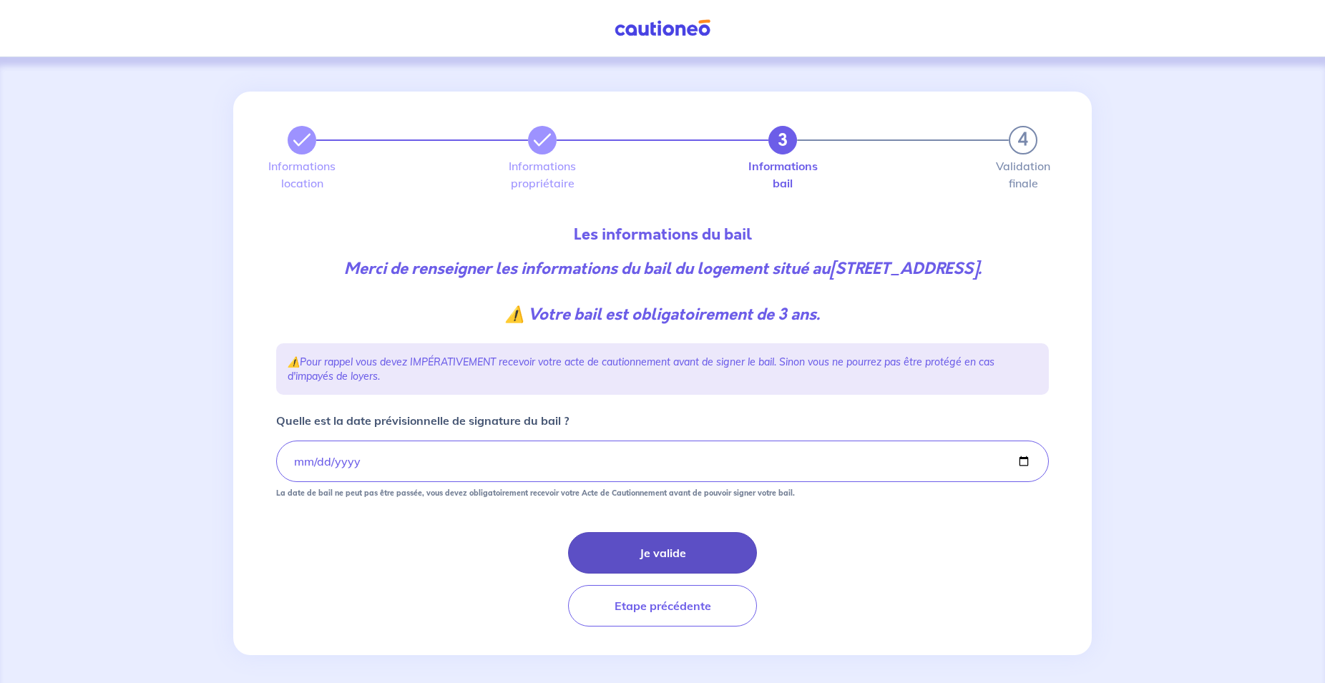
click at [602, 567] on button "Je valide" at bounding box center [662, 552] width 189 height 41
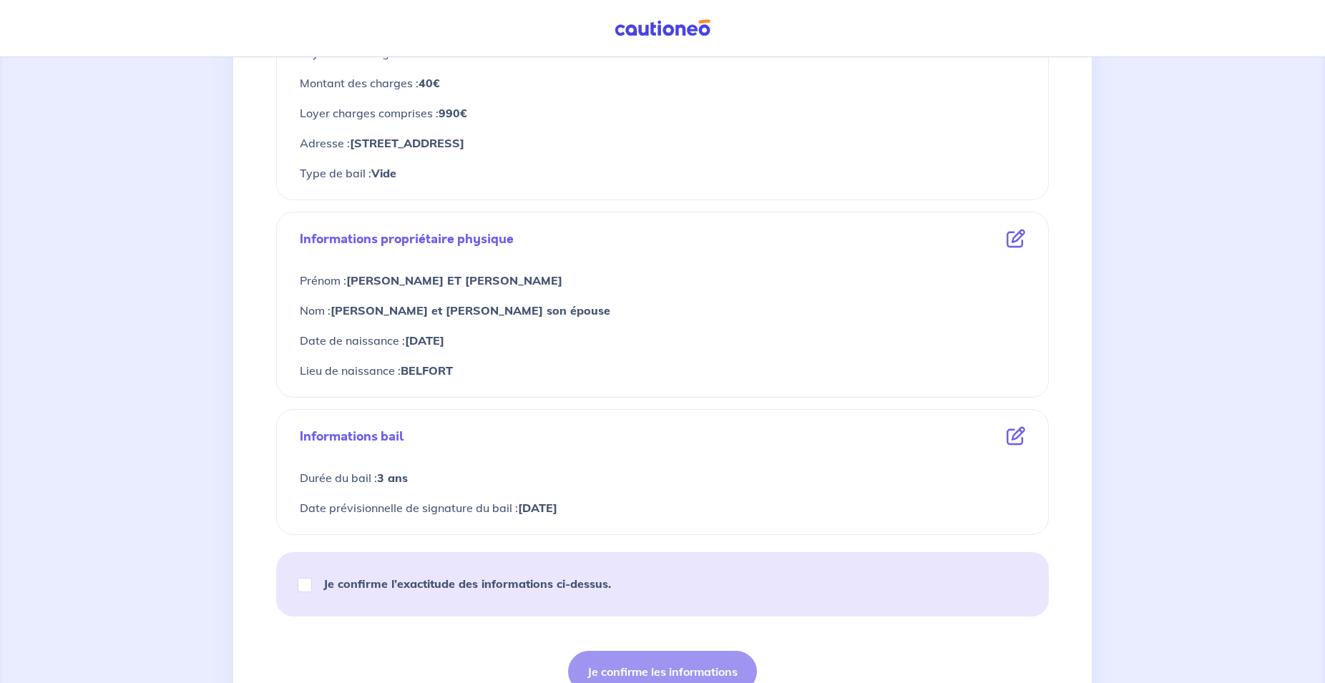
scroll to position [365, 0]
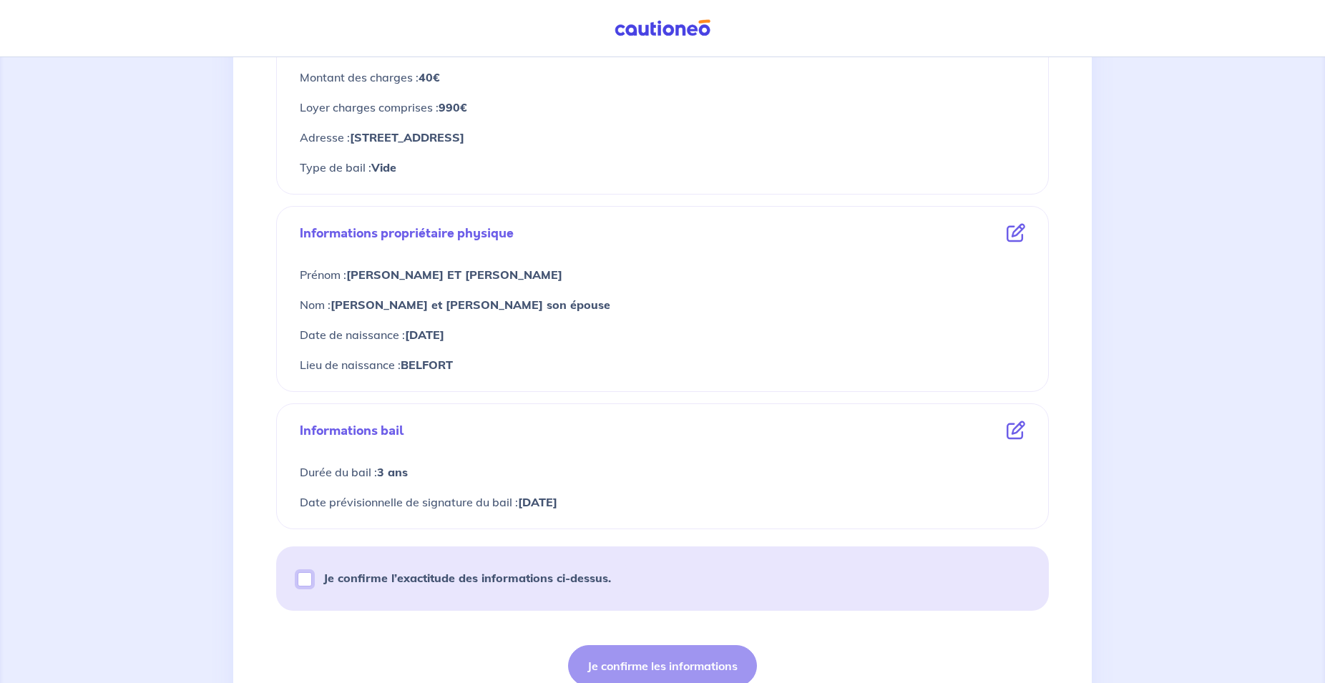
click at [309, 575] on input "Je confirme l’exactitude des informations ci-dessus." at bounding box center [305, 579] width 14 height 14
checkbox input "true"
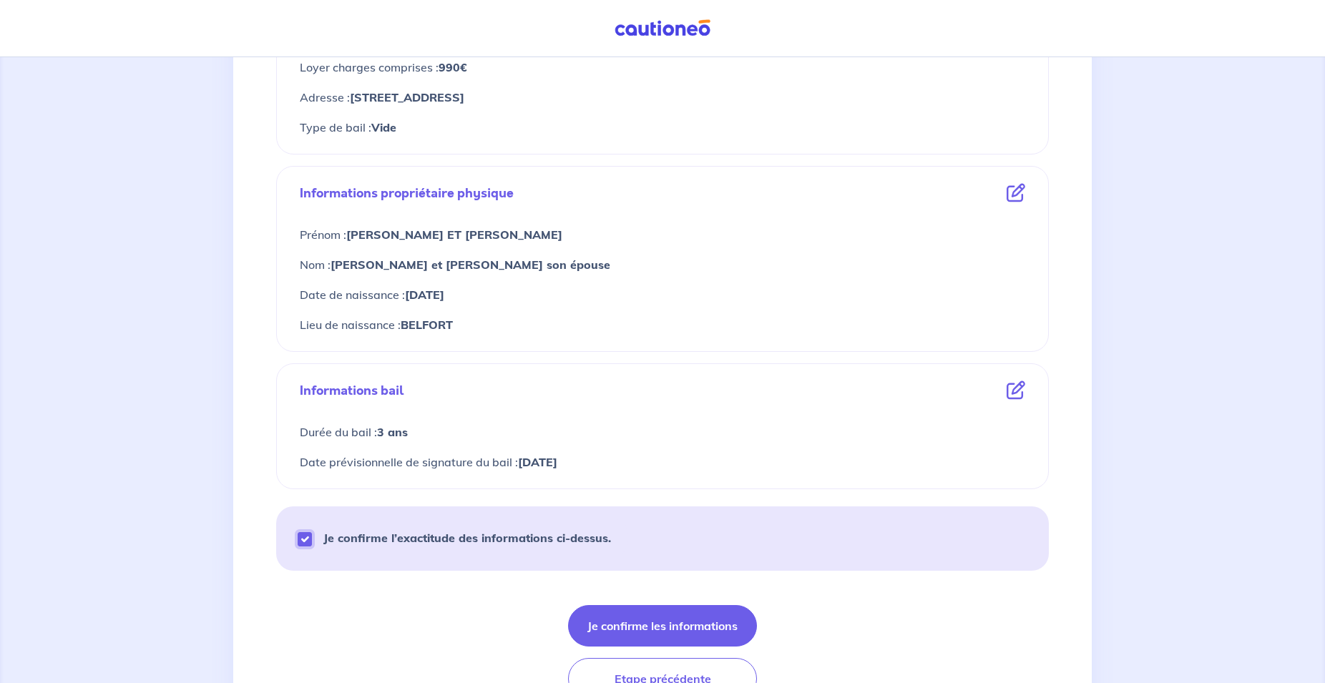
scroll to position [438, 0]
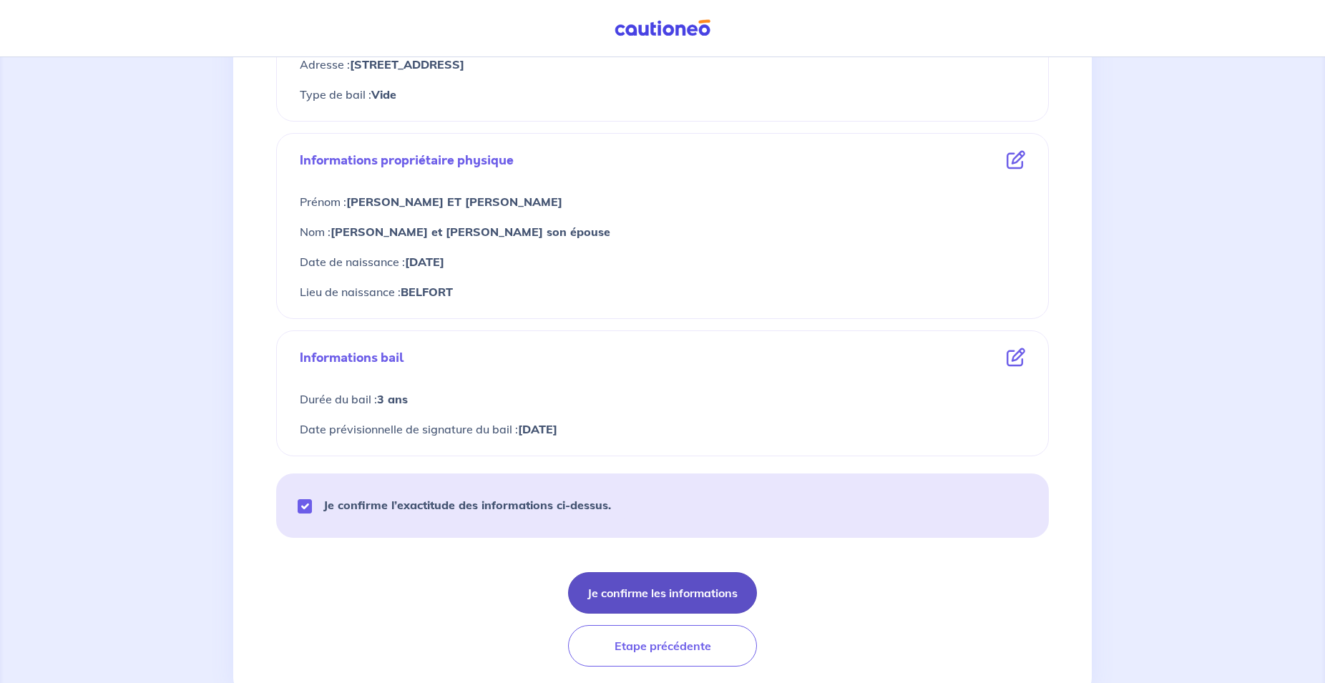
click at [698, 606] on button "Je confirme les informations" at bounding box center [662, 592] width 189 height 41
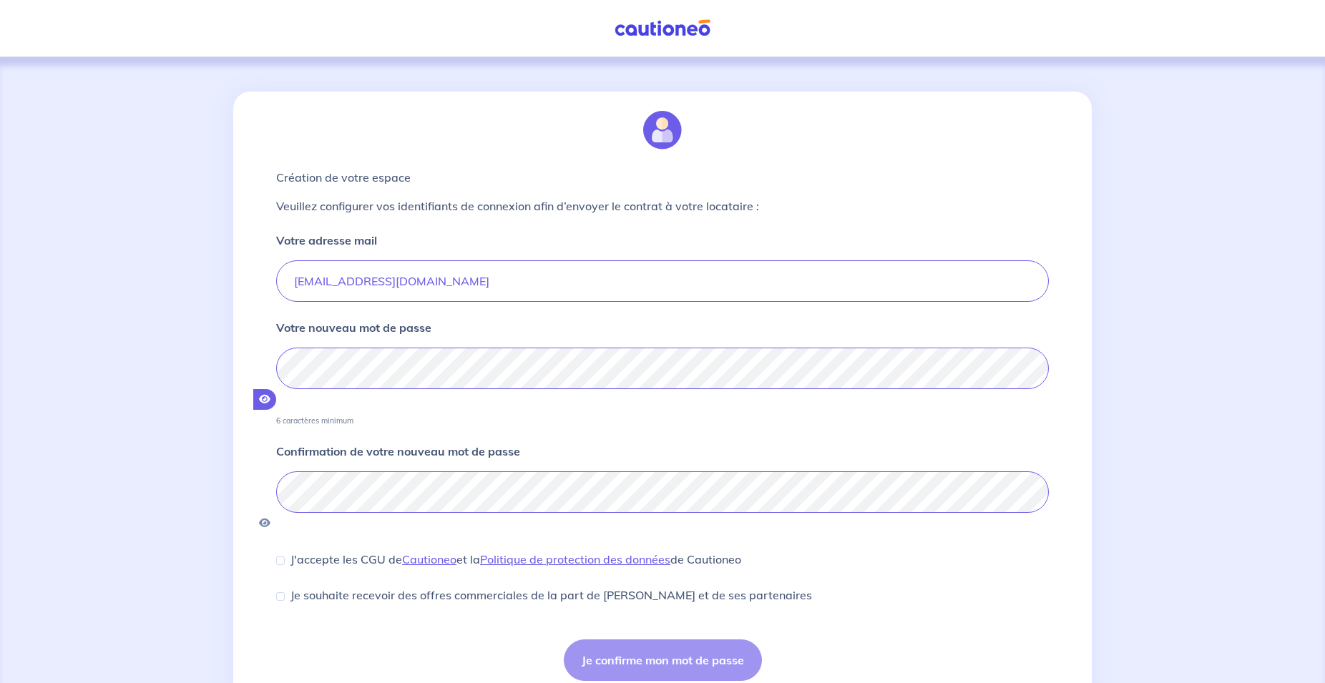
click at [270, 394] on icon "button" at bounding box center [264, 399] width 11 height 10
click at [281, 557] on input "J'accepte les CGU de [PERSON_NAME] et la Politique de protection des données de…" at bounding box center [280, 561] width 9 height 9
checkbox input "true"
click at [617, 640] on button "Je confirme mon mot de passe" at bounding box center [663, 660] width 198 height 41
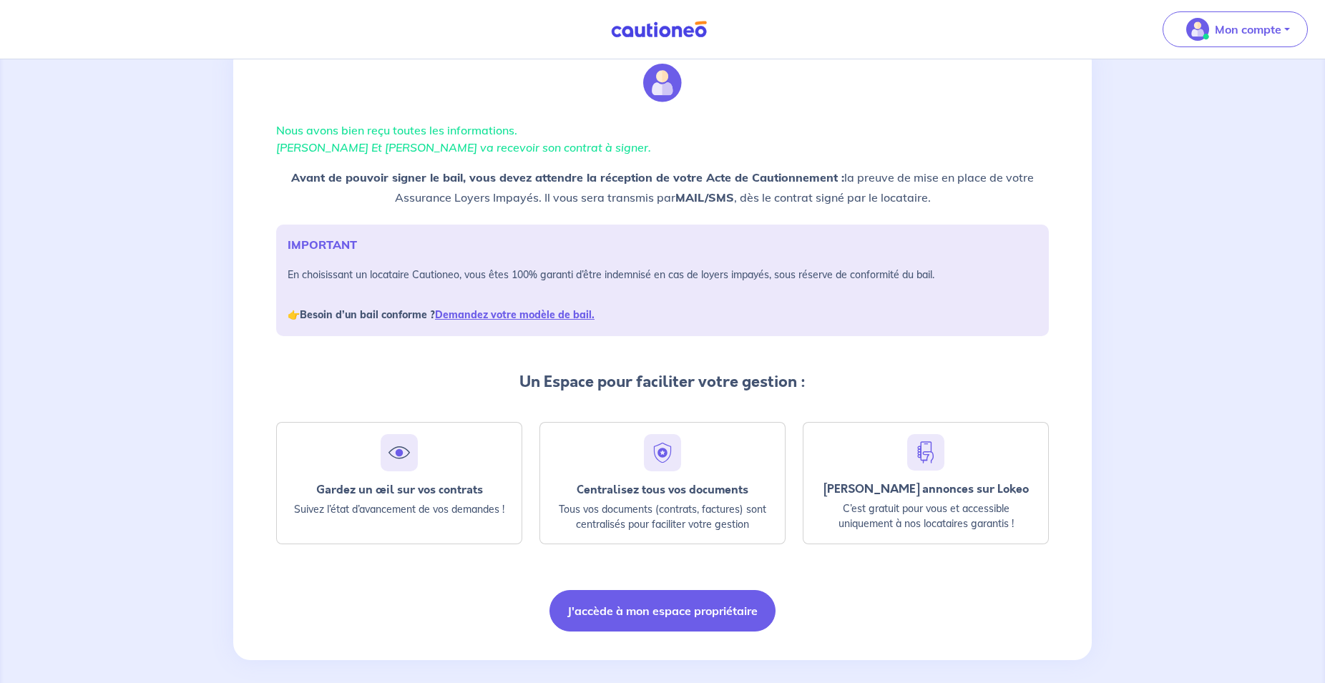
scroll to position [61, 0]
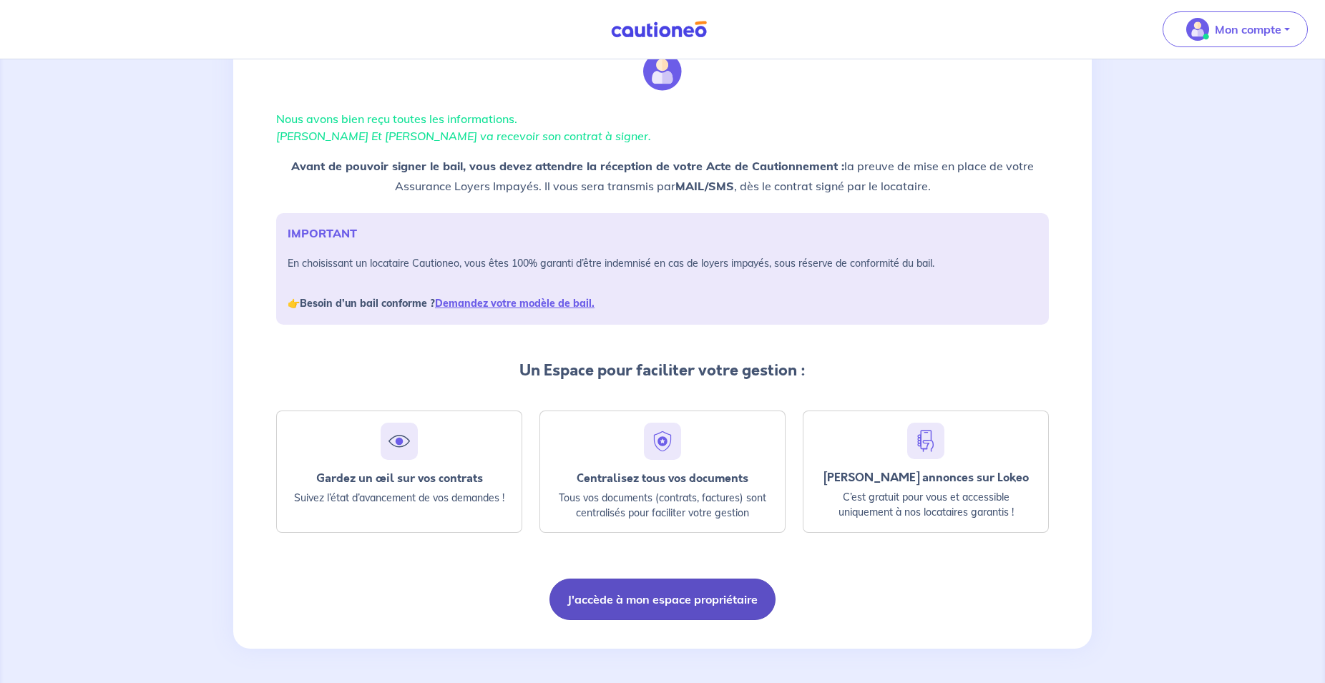
click at [622, 595] on button "J'accède à mon espace propriétaire" at bounding box center [662, 599] width 226 height 41
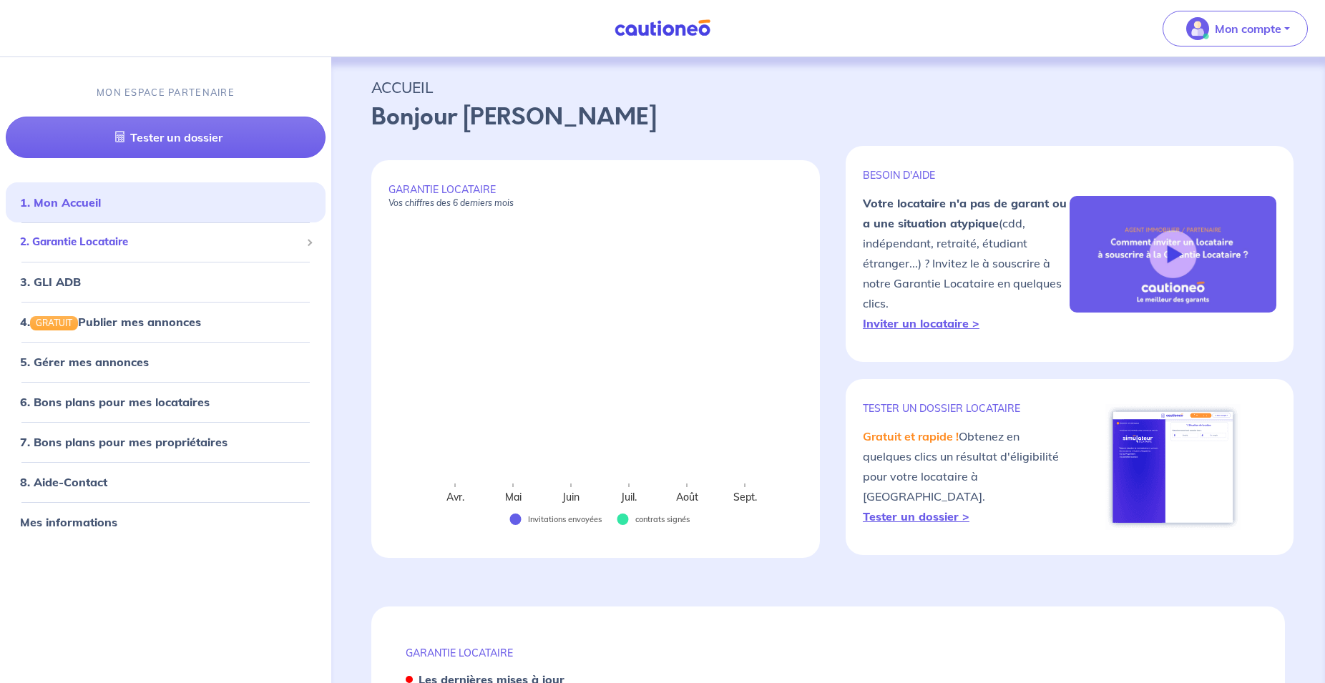
click at [125, 235] on span "2. Garantie Locataire" at bounding box center [160, 242] width 280 height 16
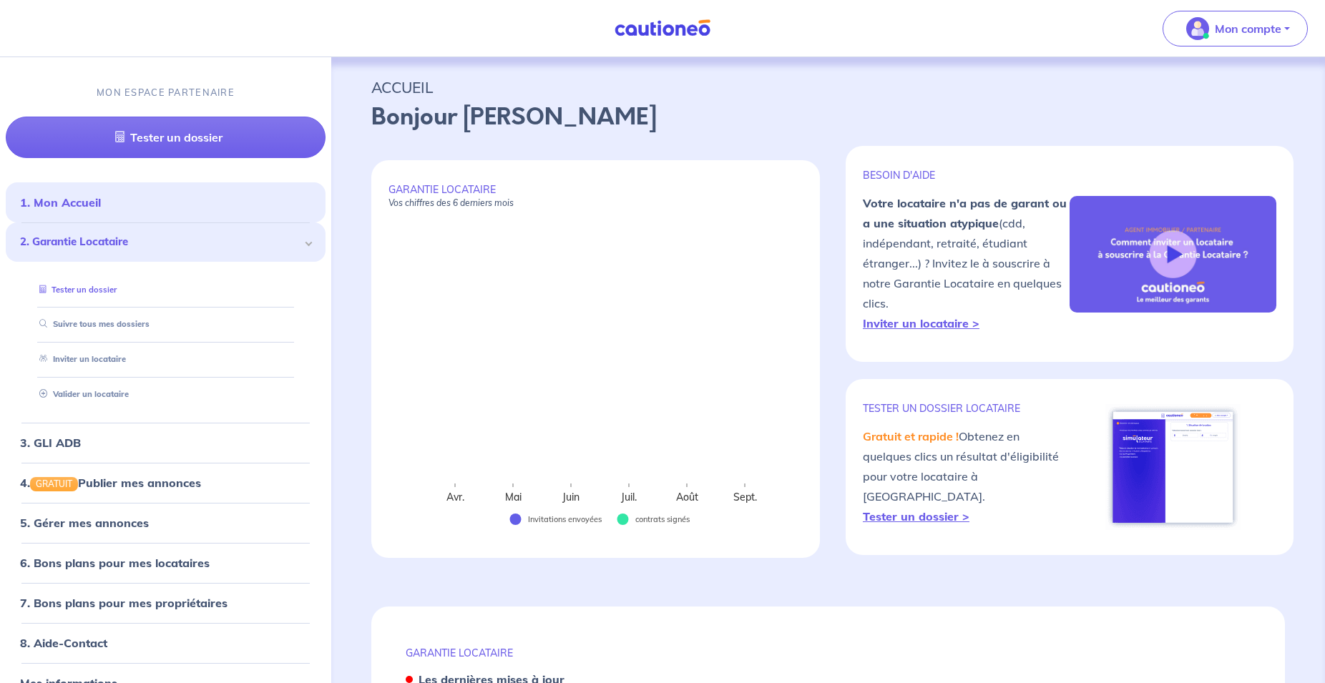
click at [98, 290] on link "Tester un dossier" at bounding box center [75, 289] width 83 height 10
